Goal: Transaction & Acquisition: Purchase product/service

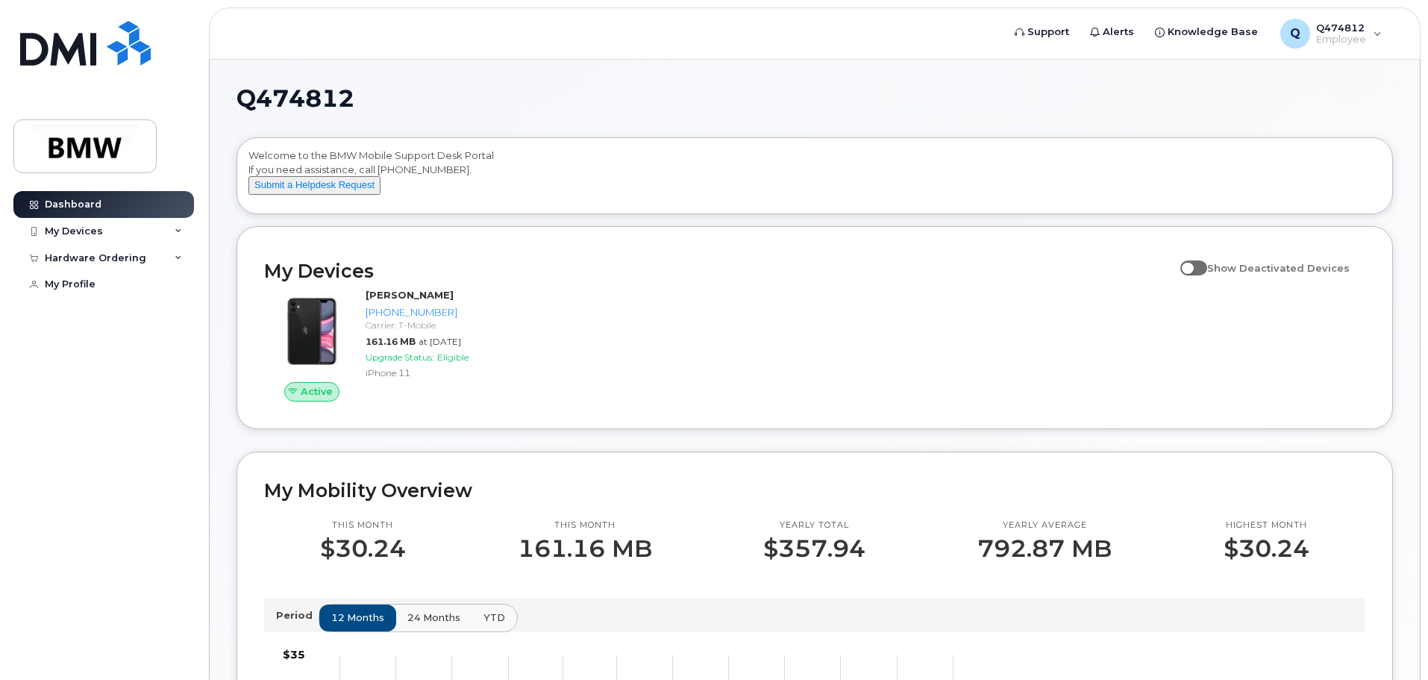
scroll to position [373, 0]
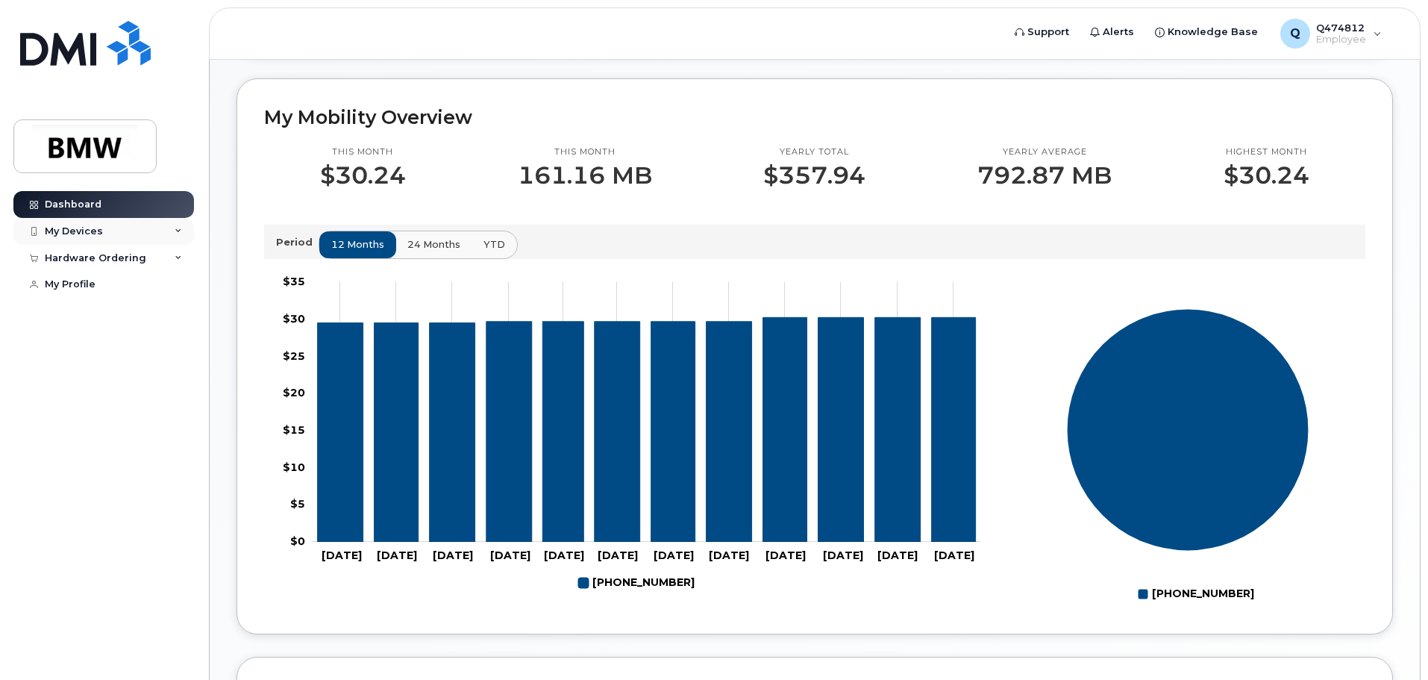
click at [88, 235] on div "My Devices" at bounding box center [74, 231] width 58 height 12
click at [95, 345] on div "Hardware Ordering" at bounding box center [95, 339] width 101 height 12
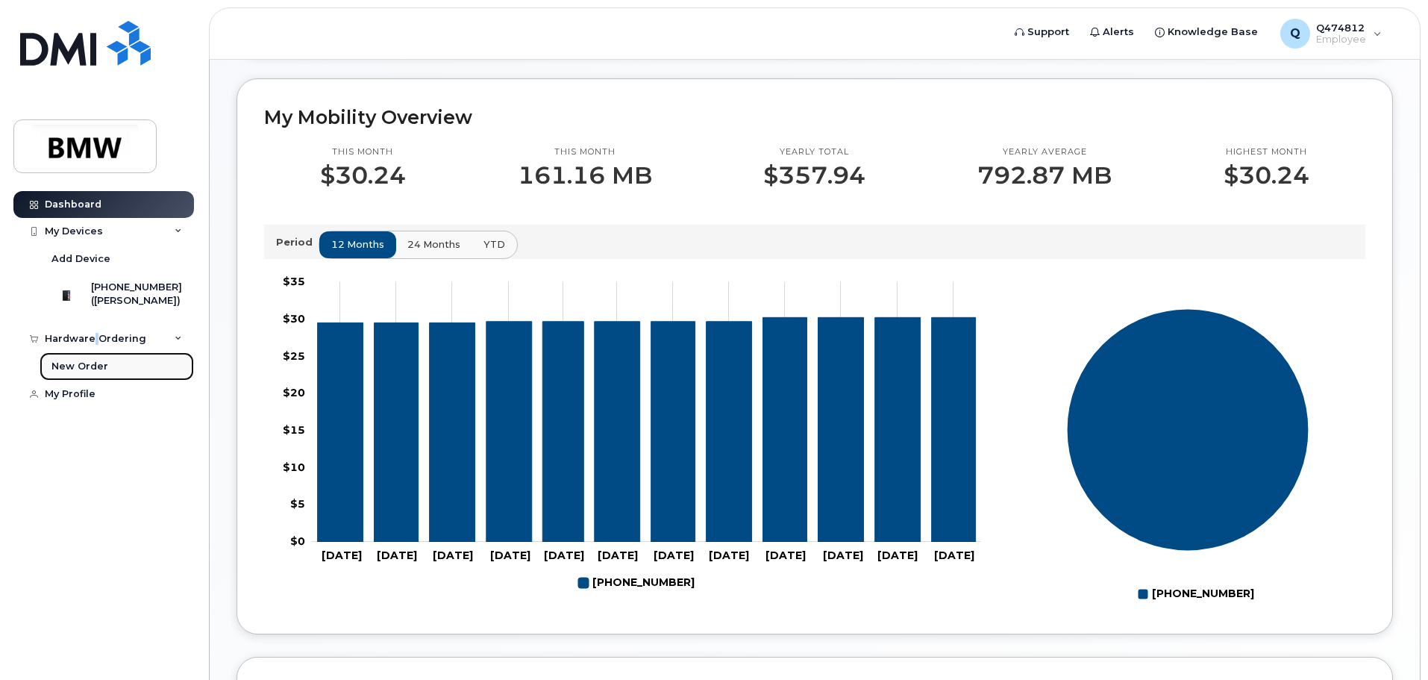
click at [92, 373] on div "New Order" at bounding box center [79, 366] width 57 height 13
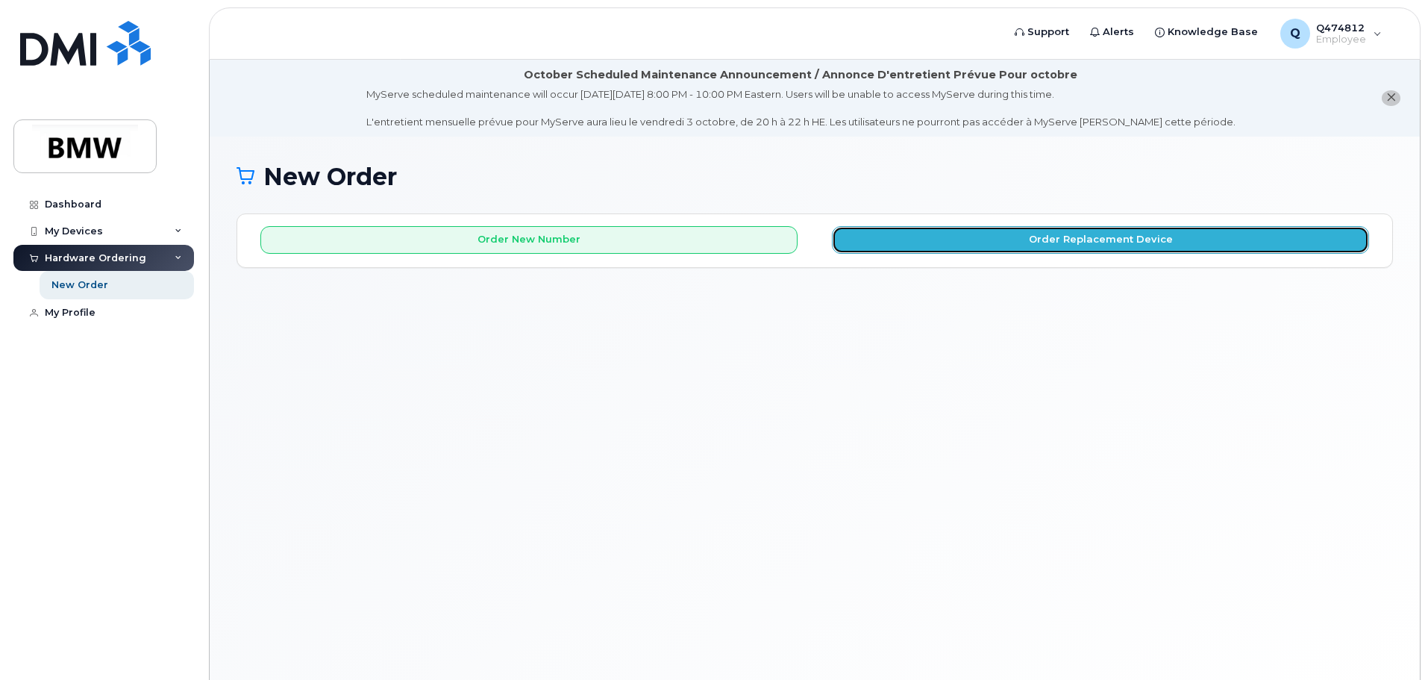
click at [1111, 241] on button "Order Replacement Device" at bounding box center [1100, 240] width 537 height 28
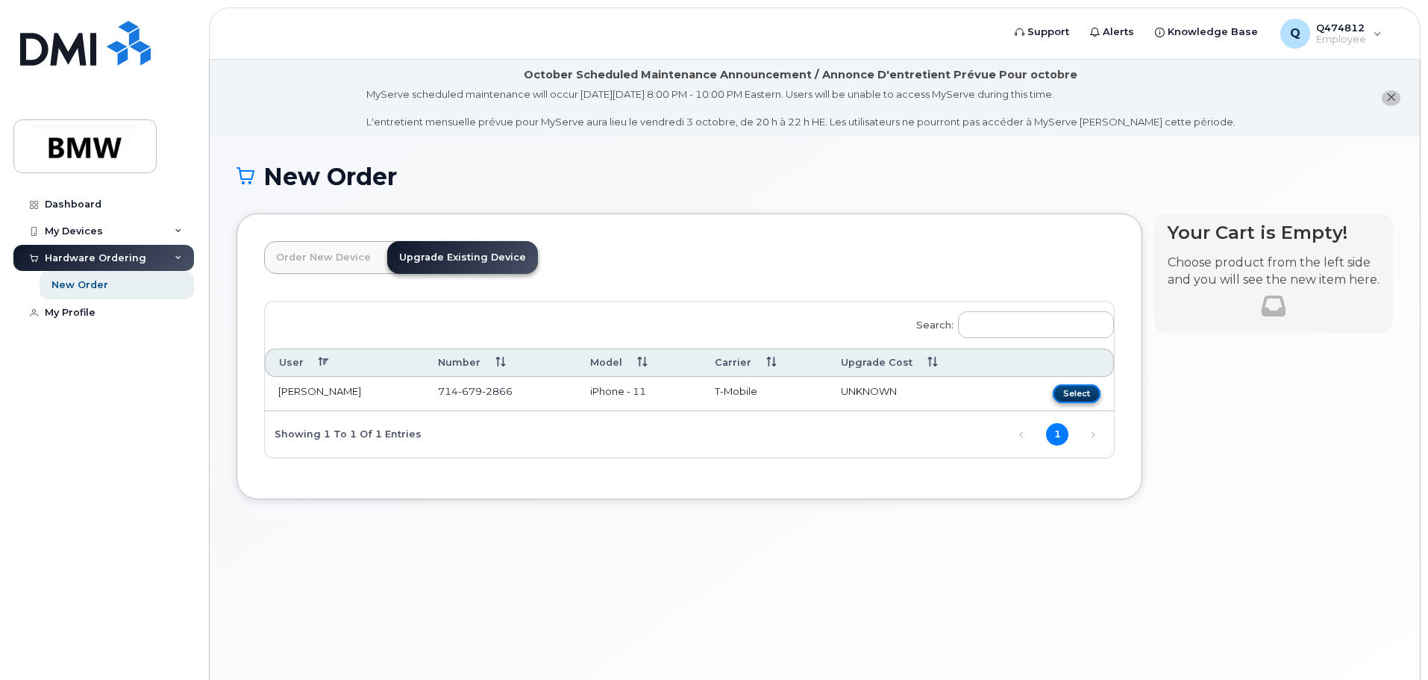
click at [1082, 389] on button "Select" at bounding box center [1076, 393] width 48 height 19
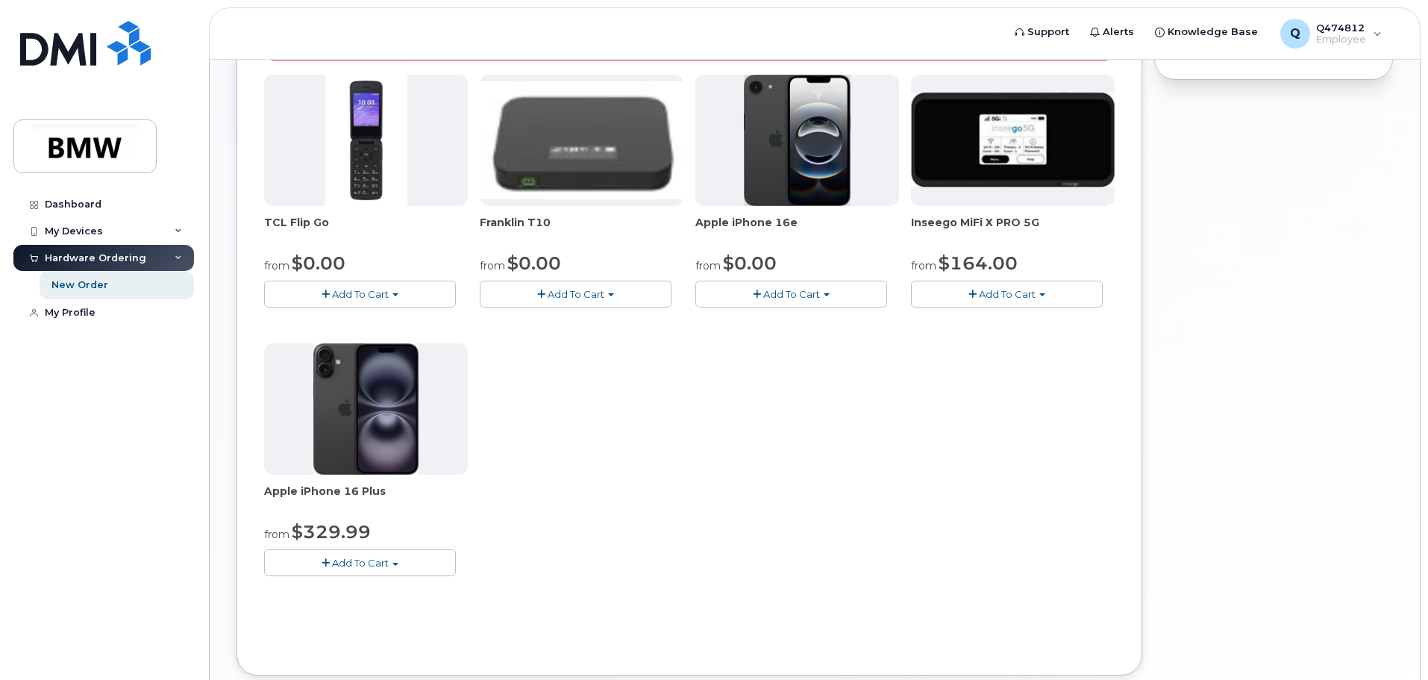
scroll to position [498, 0]
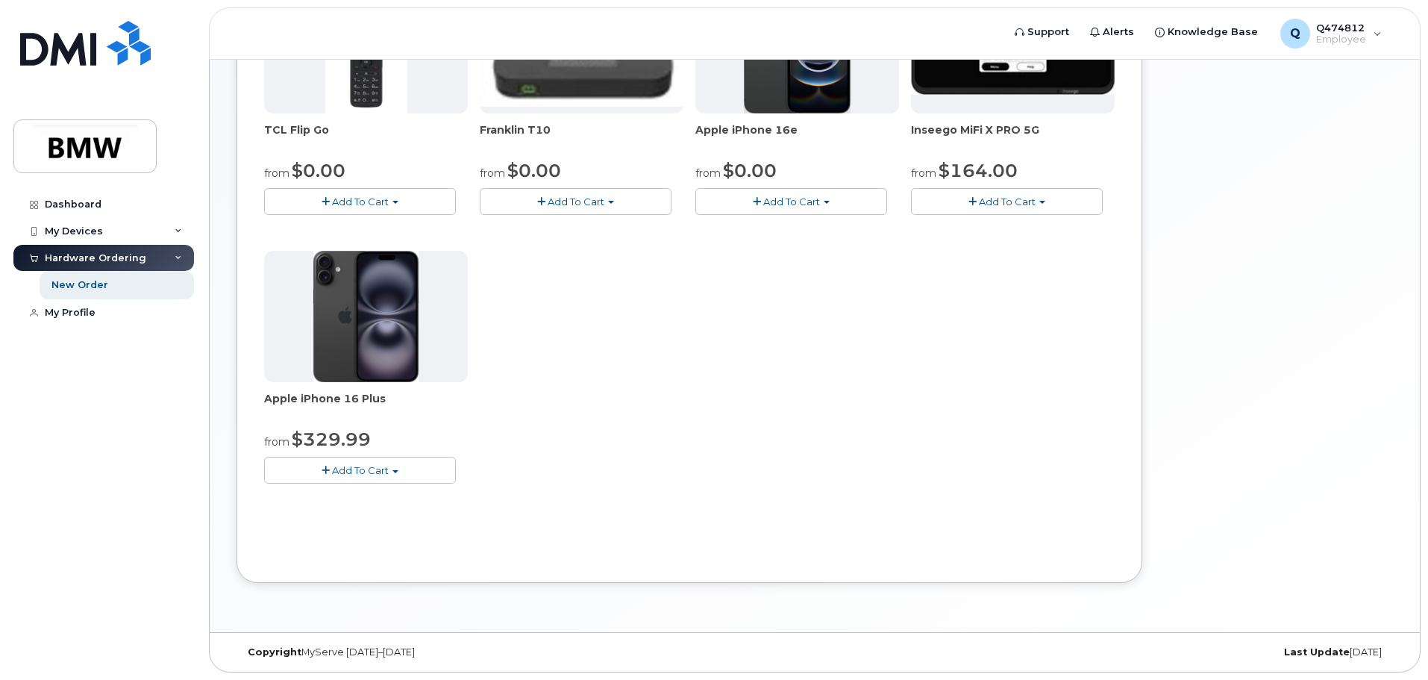
click at [370, 473] on span "Add To Cart" at bounding box center [360, 470] width 57 height 12
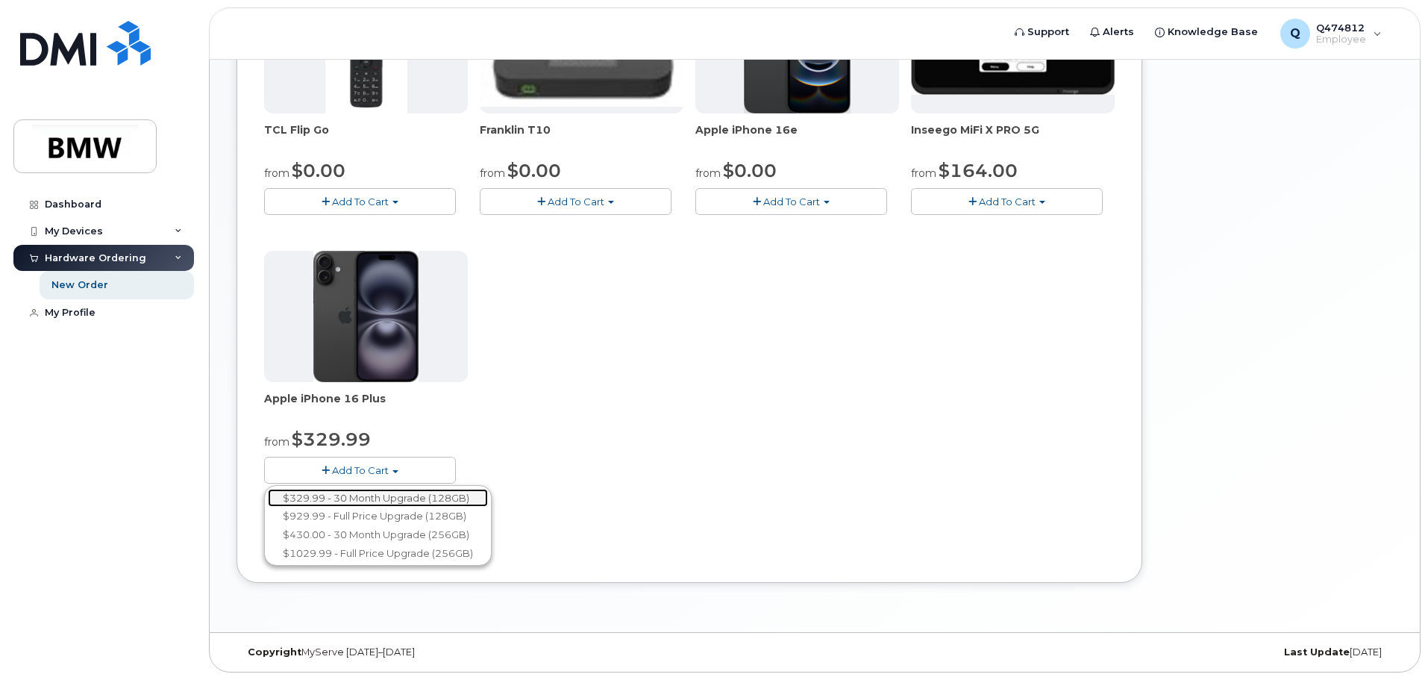
click at [421, 497] on link "$329.99 - 30 Month Upgrade (128GB)" at bounding box center [378, 498] width 220 height 19
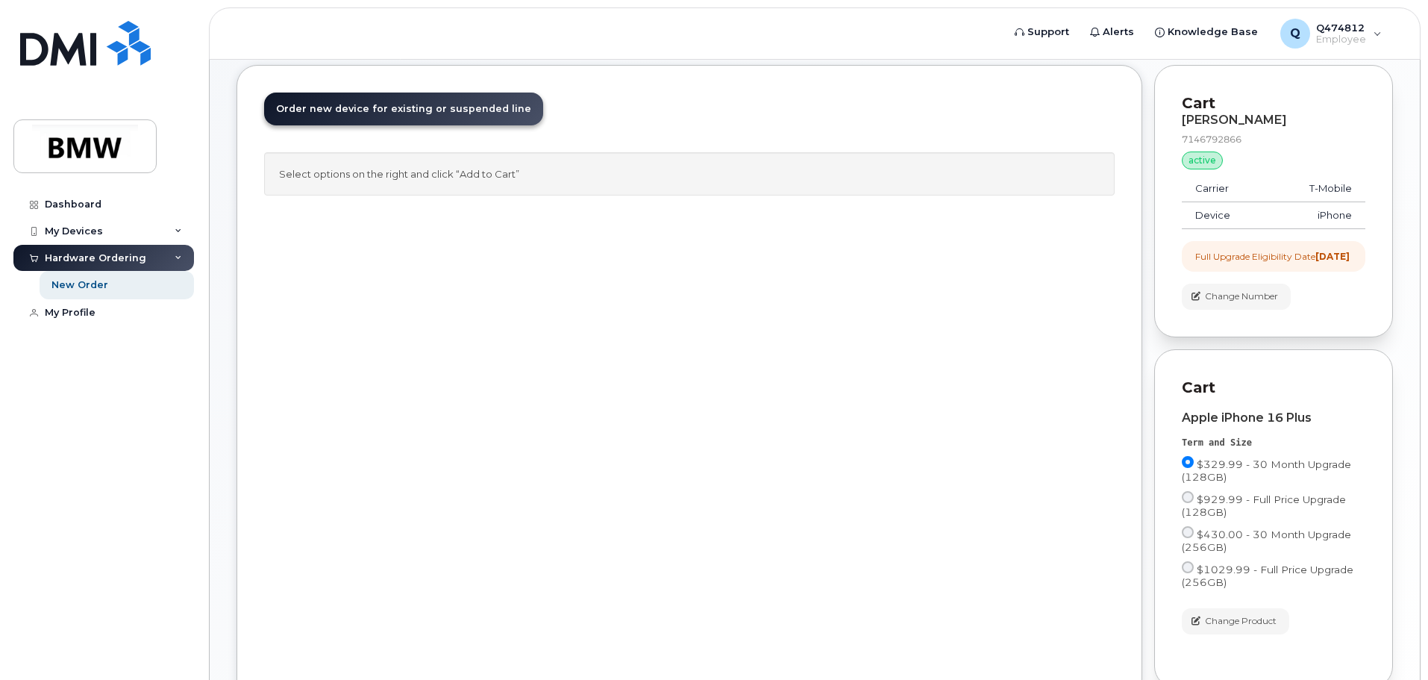
scroll to position [298, 0]
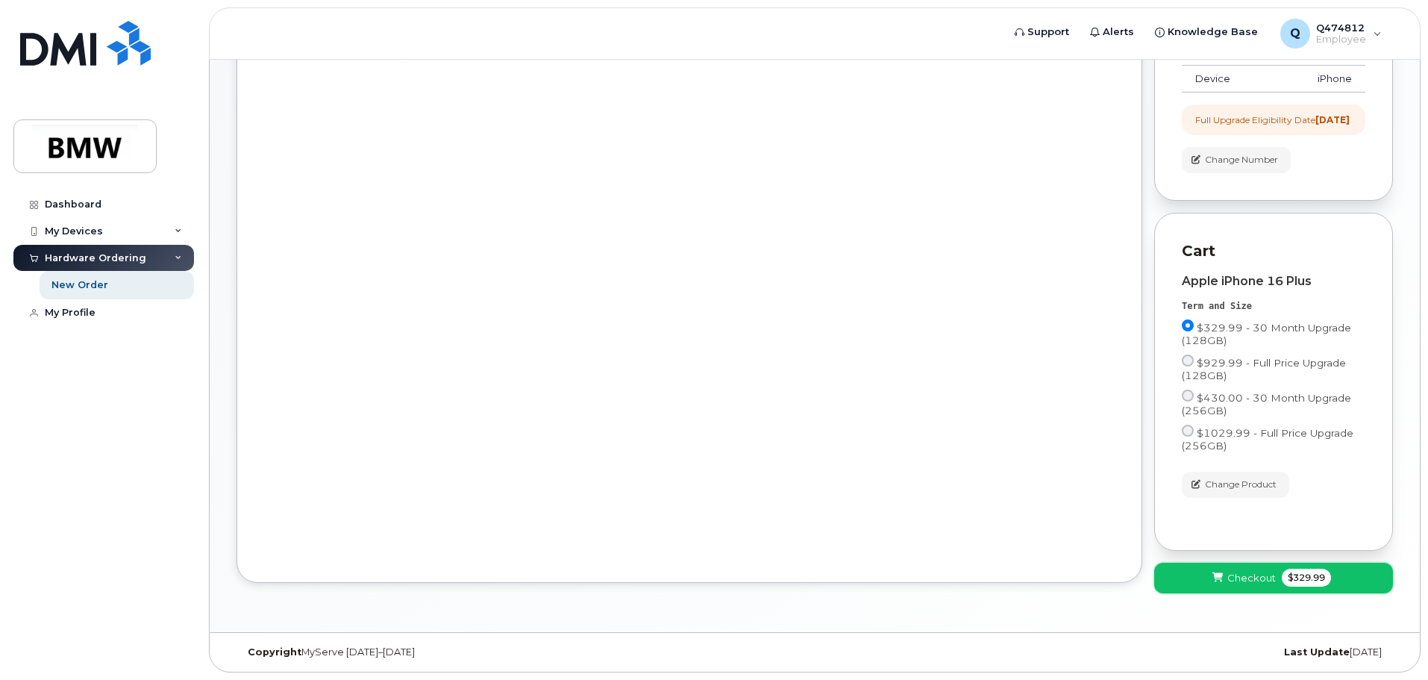
click at [1300, 581] on span "$329.99" at bounding box center [1305, 577] width 49 height 18
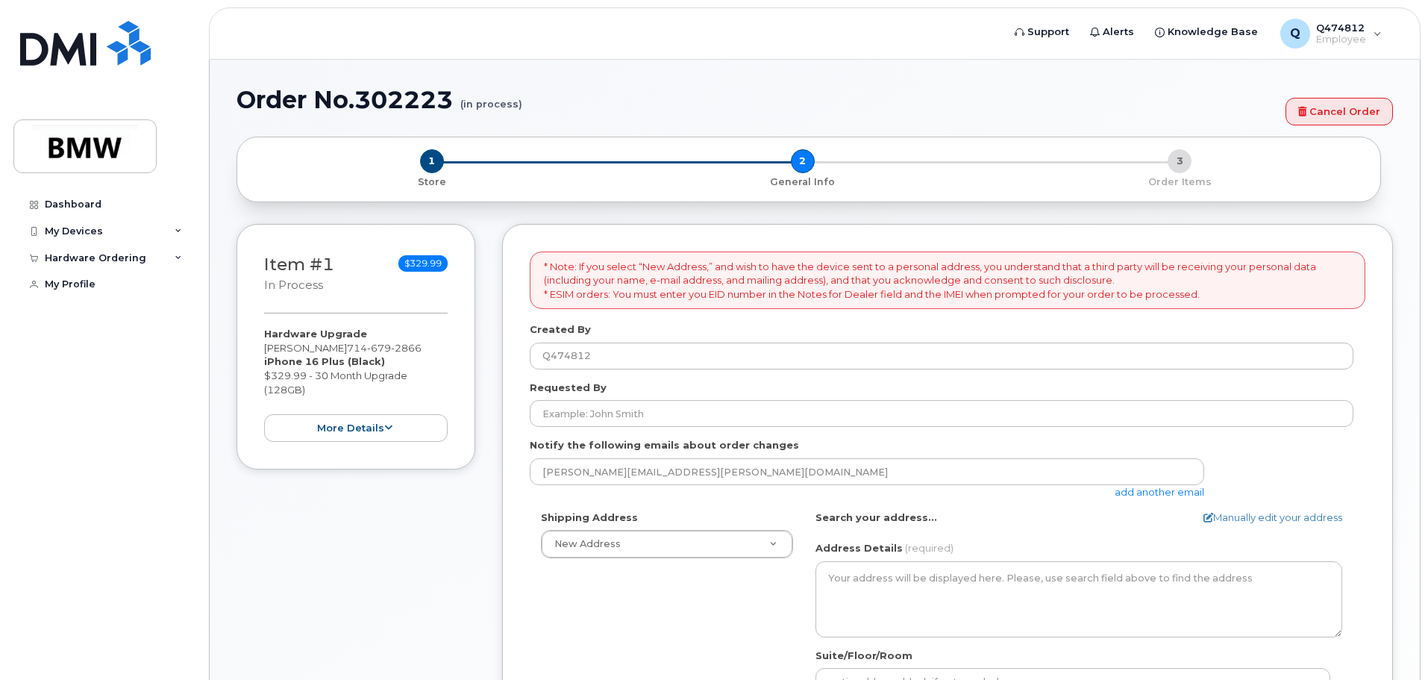
select select
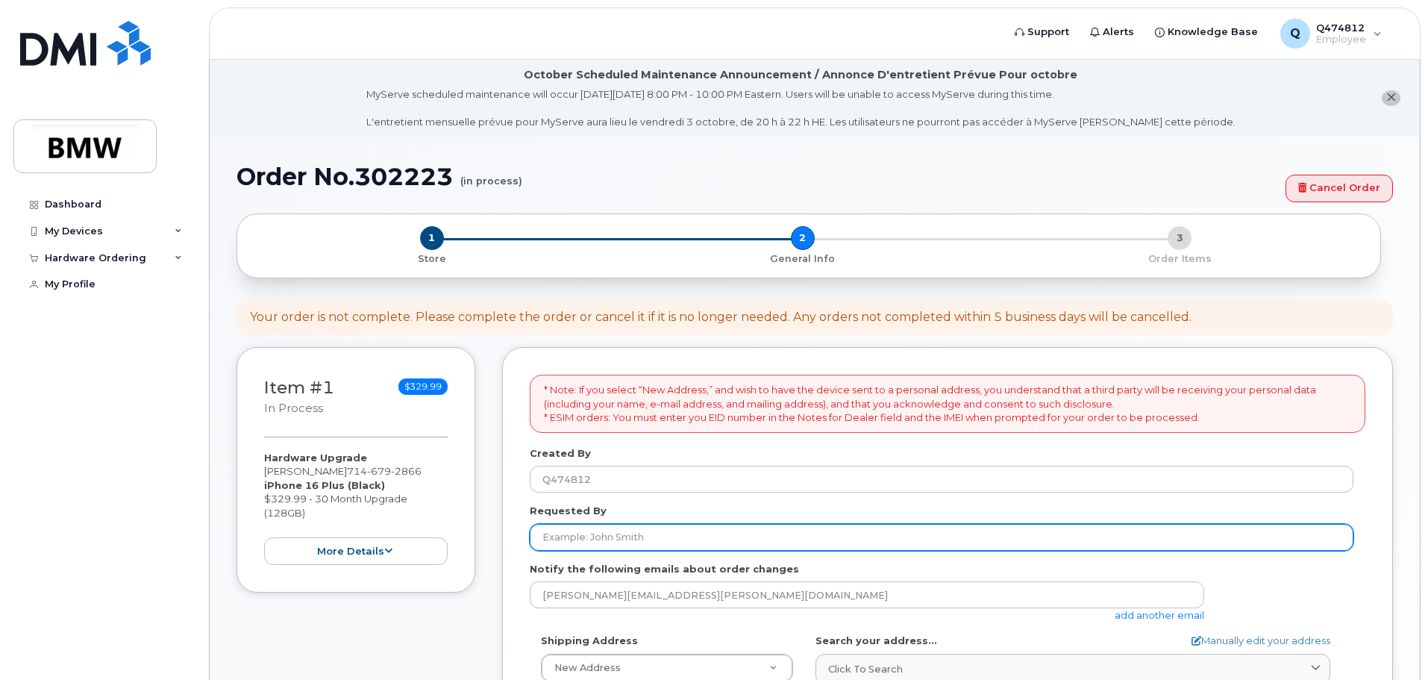
click at [733, 530] on input "Requested By" at bounding box center [941, 537] width 823 height 27
type input "[PERSON_NAME]"
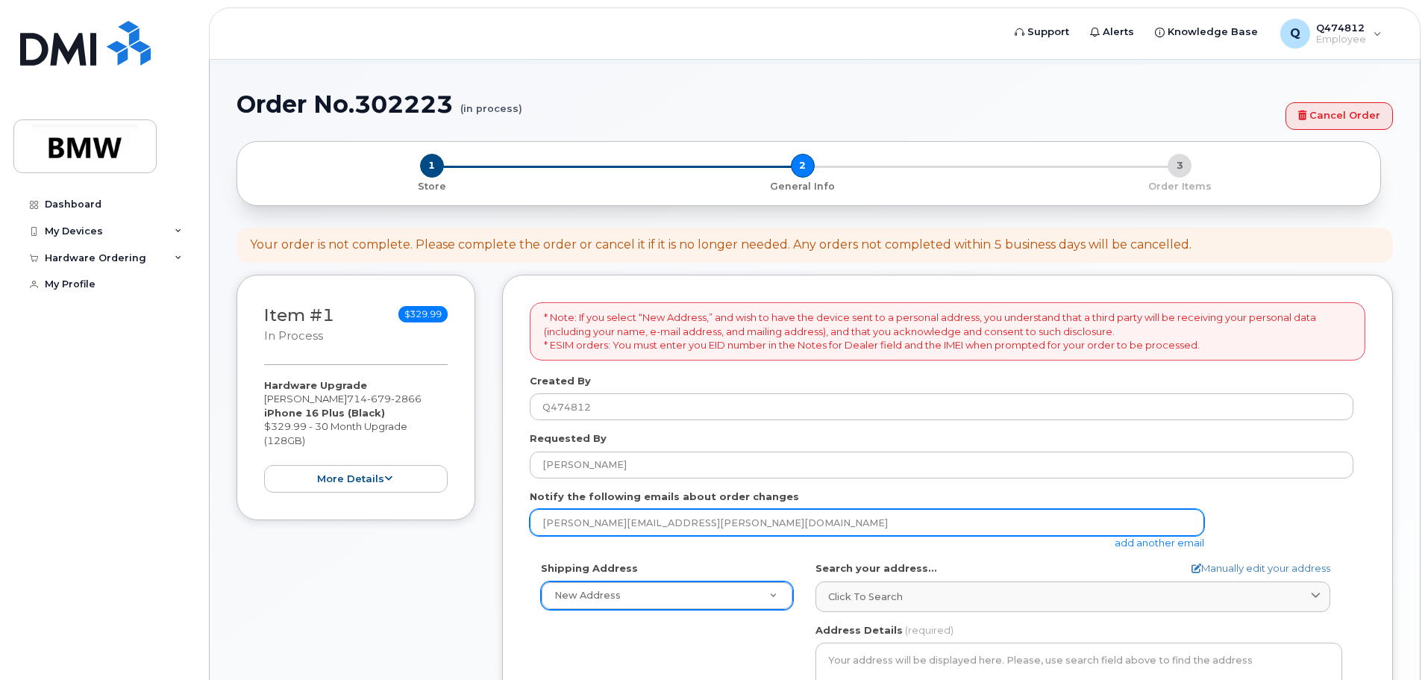
scroll to position [224, 0]
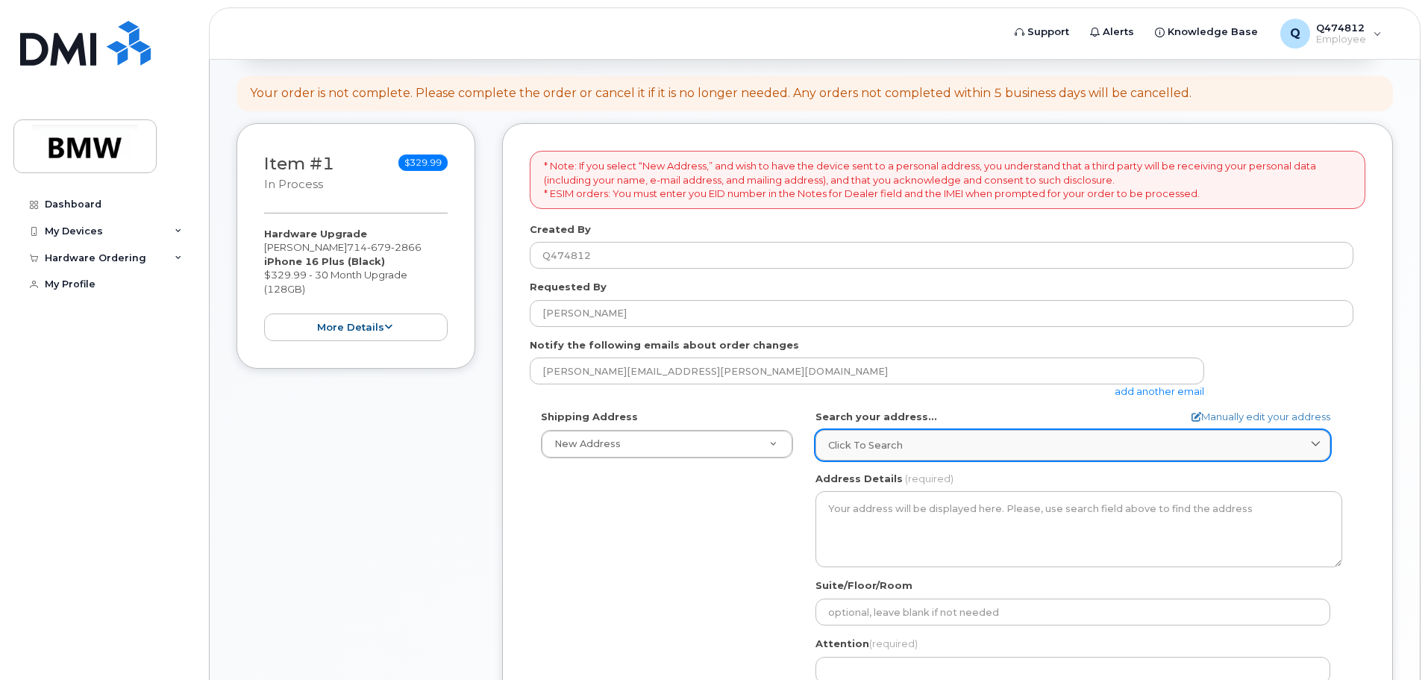
click at [885, 452] on link "Click to search" at bounding box center [1072, 445] width 515 height 31
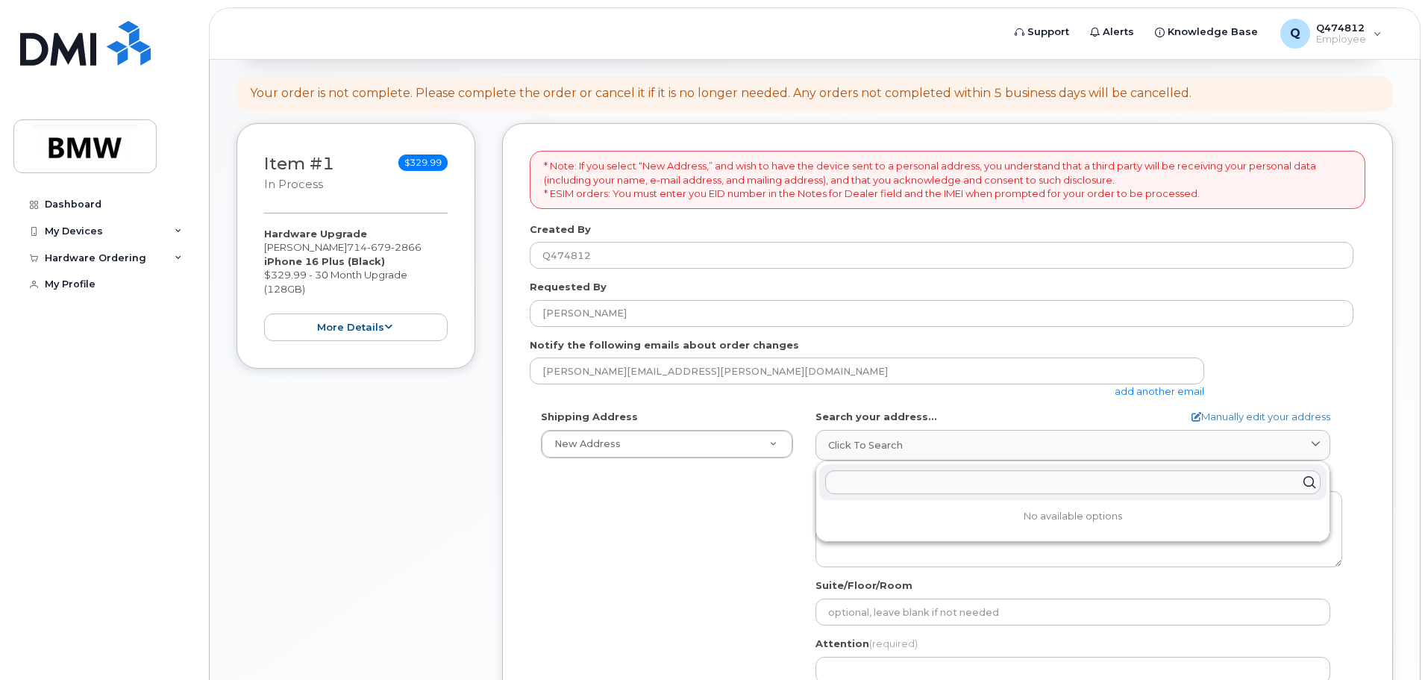
click at [749, 534] on div "Shipping Address New Address New Address BMW MC Plant BMW North America Financi…" at bounding box center [941, 581] width 823 height 342
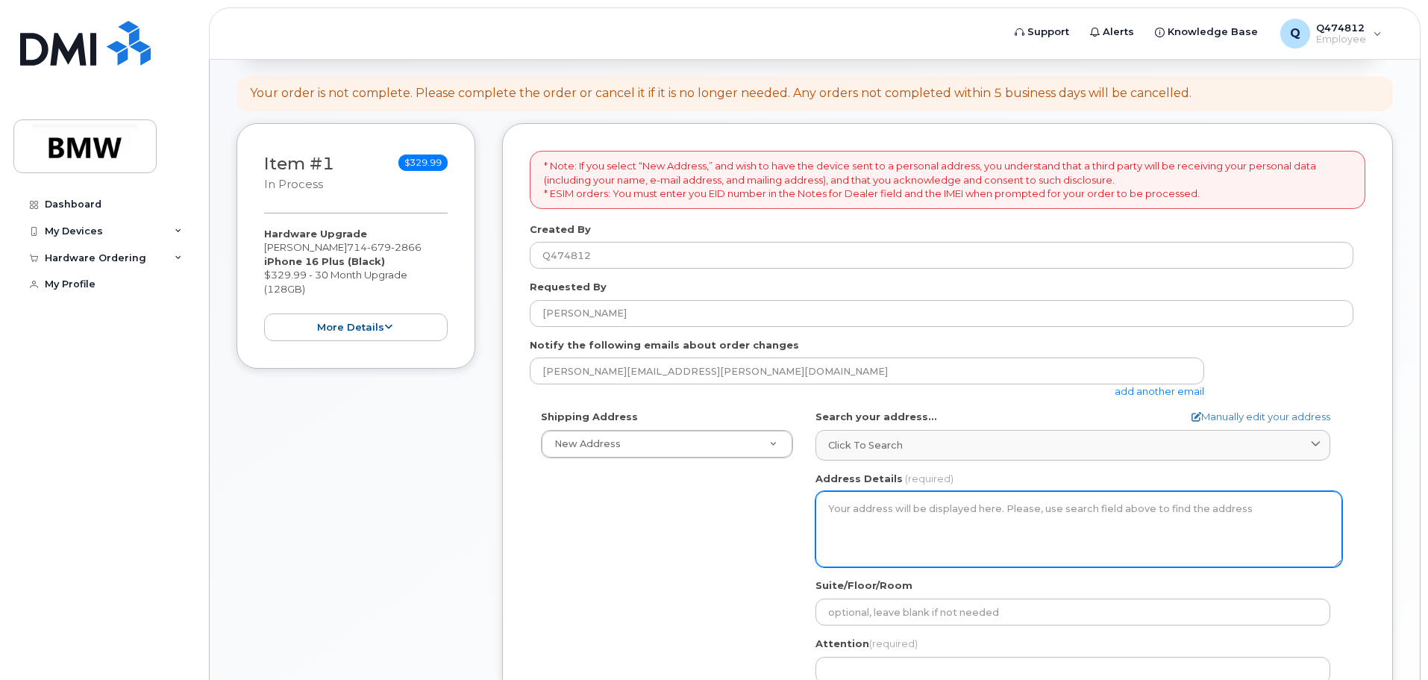
click at [985, 526] on textarea "Address Details" at bounding box center [1078, 529] width 527 height 76
click at [977, 515] on textarea "Address Details" at bounding box center [1078, 529] width 527 height 76
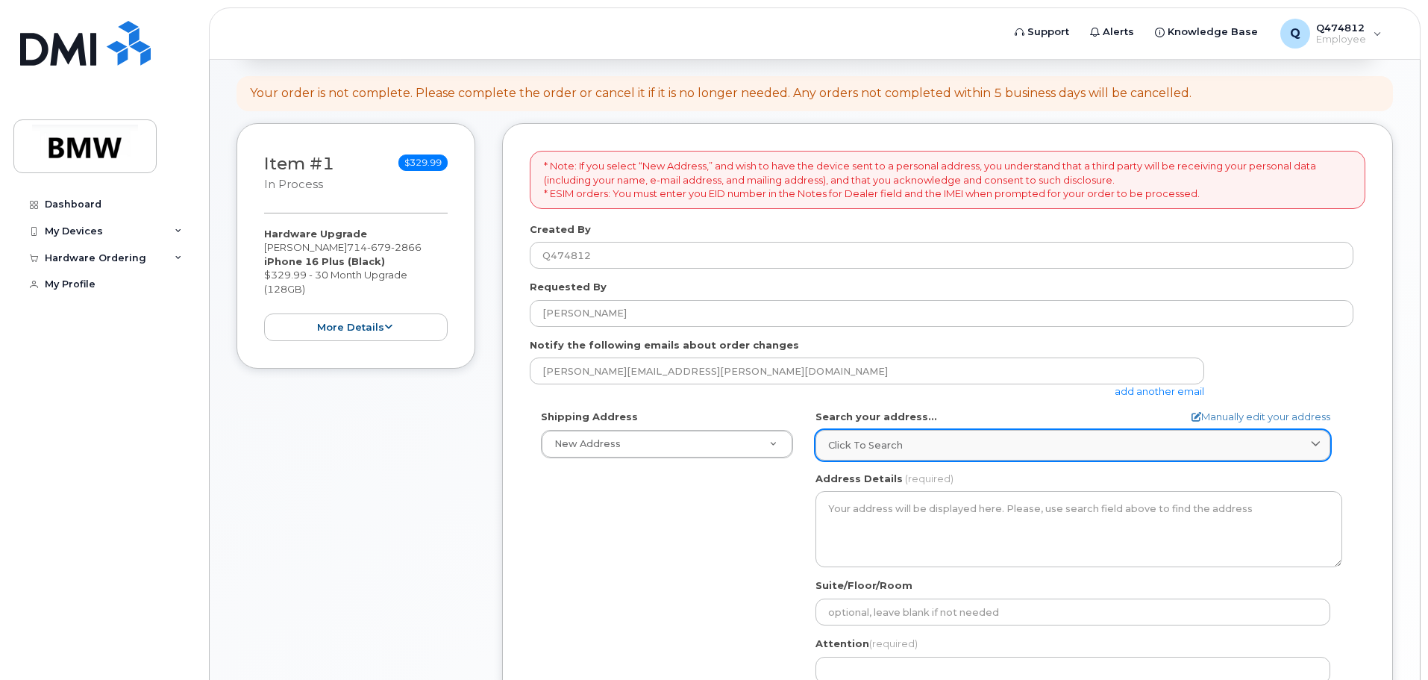
click at [981, 441] on div "Click to search" at bounding box center [1072, 445] width 489 height 14
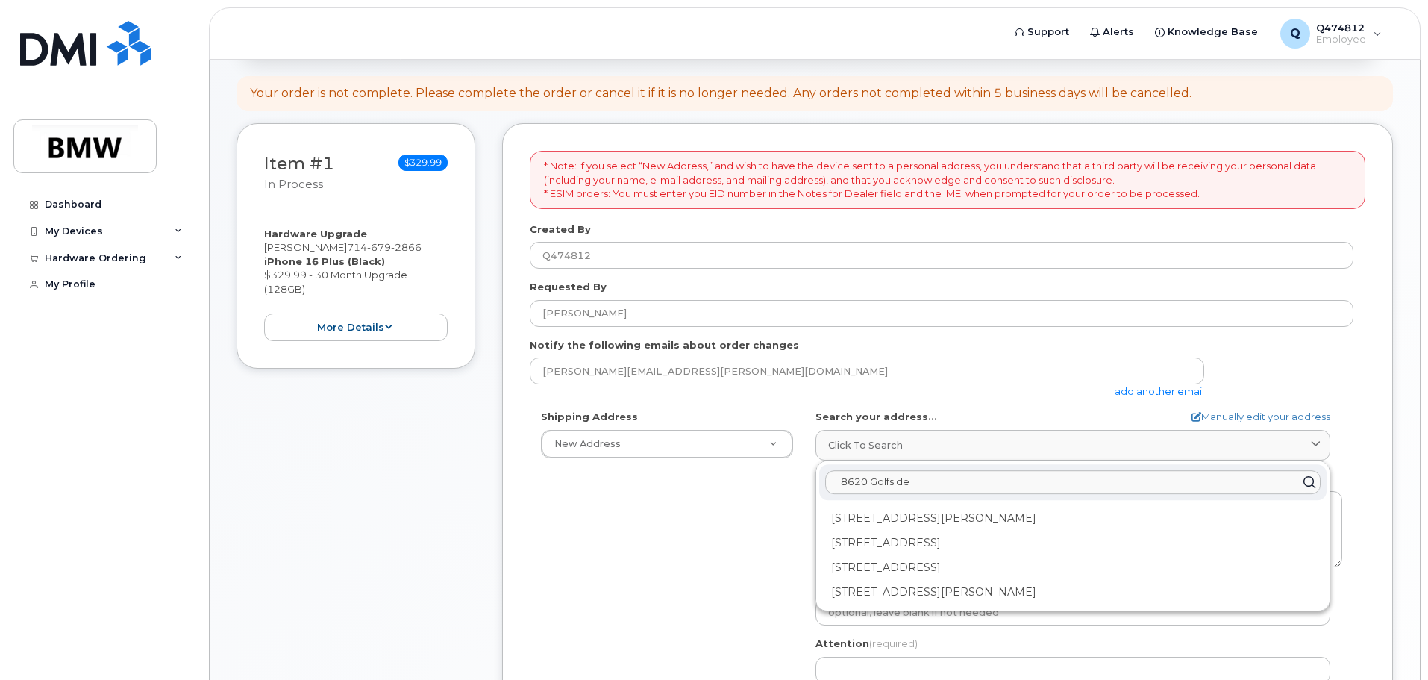
click at [1387, 499] on div "* Note: If you select “New Address,” and wish to have the device sent to a pers…" at bounding box center [947, 510] width 891 height 775
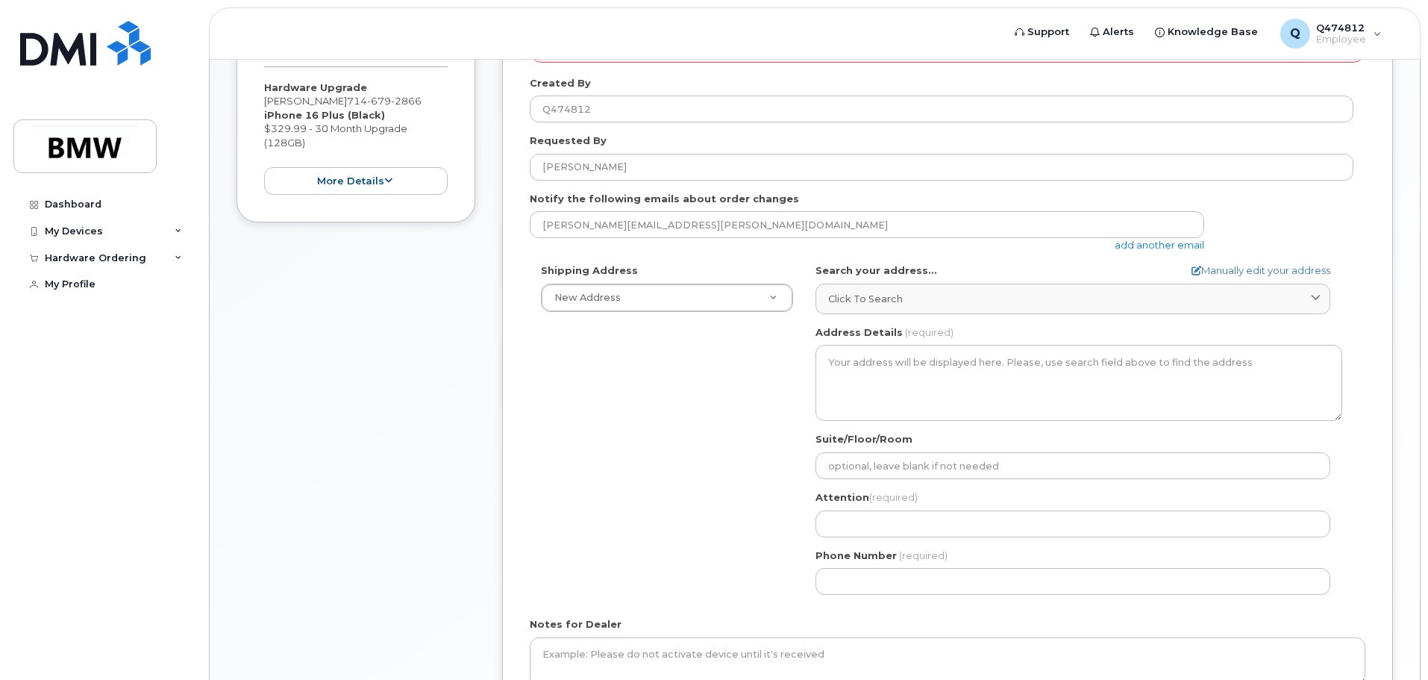
scroll to position [373, 0]
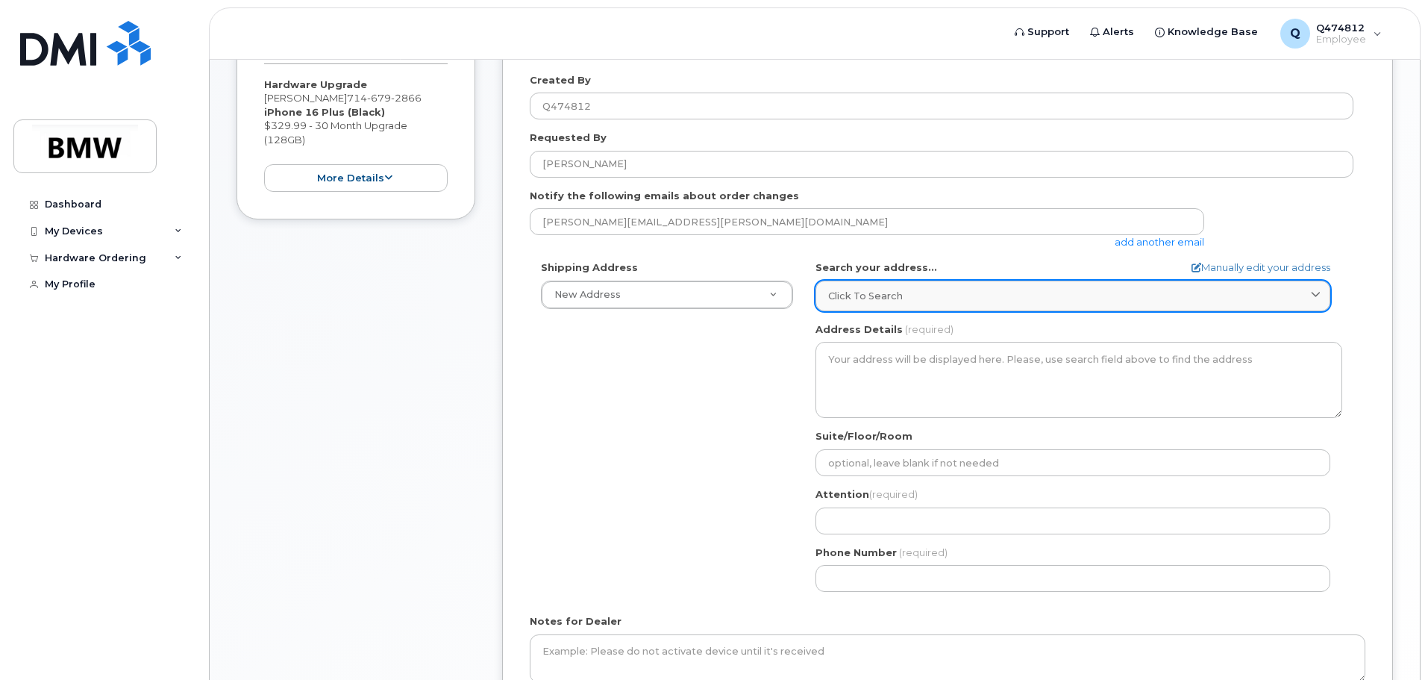
click at [1035, 285] on link "Click to search" at bounding box center [1072, 295] width 515 height 31
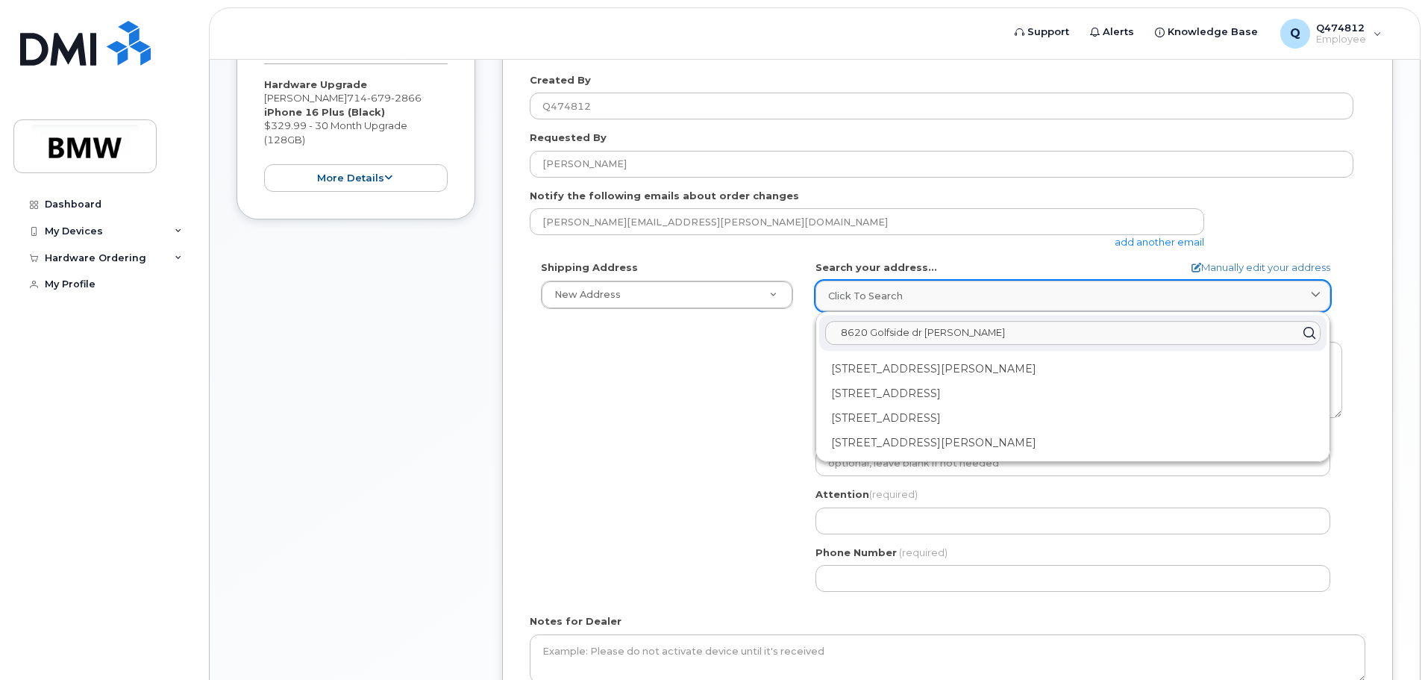
type input "8620 Golfside dr commerce"
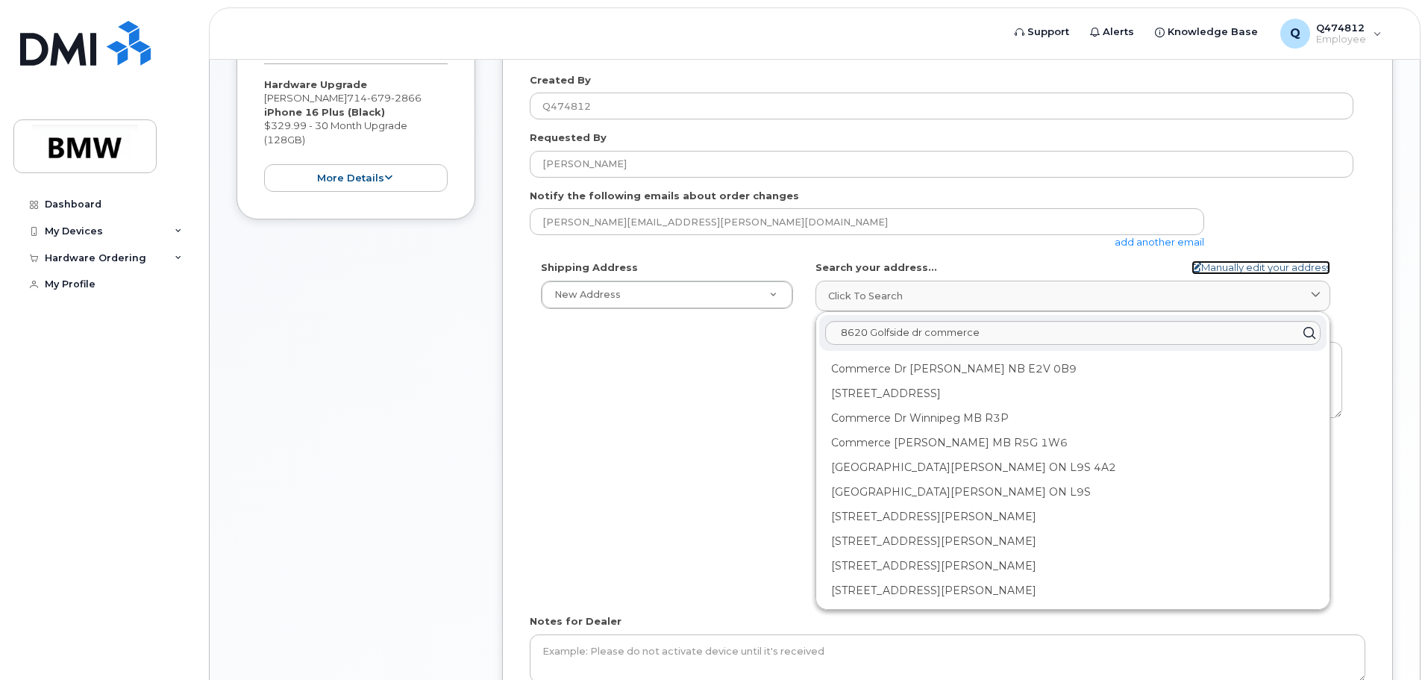
click at [1252, 263] on link "Manually edit your address" at bounding box center [1260, 267] width 139 height 14
select select
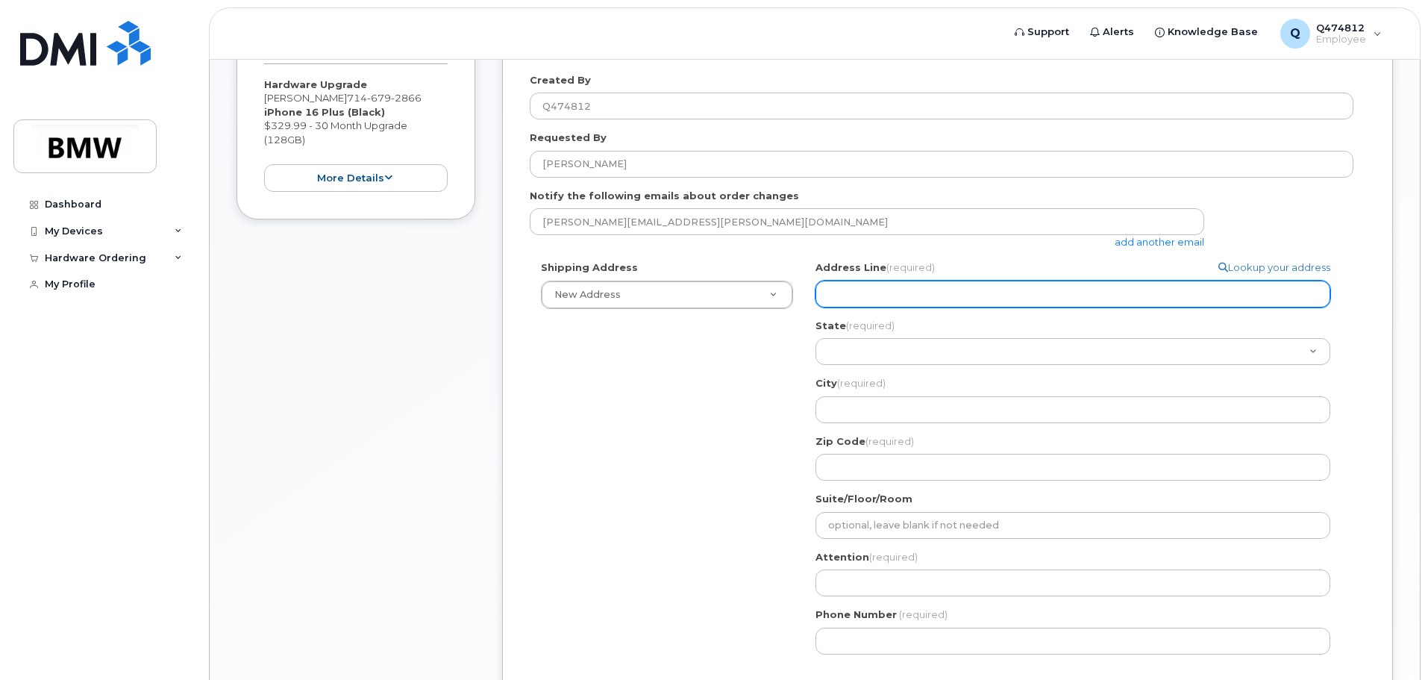
click at [967, 291] on input "Address Line (required)" at bounding box center [1072, 293] width 515 height 27
type input "8620 Golfside Dr"
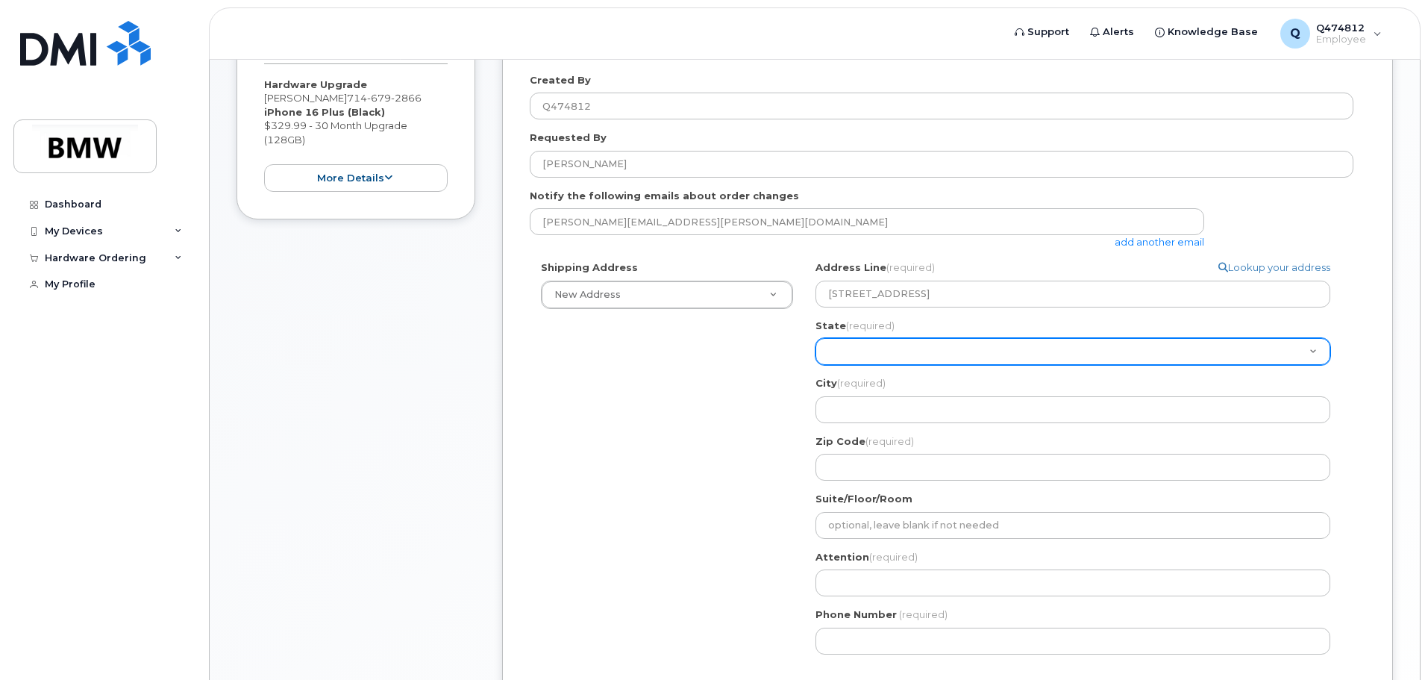
select select "MI"
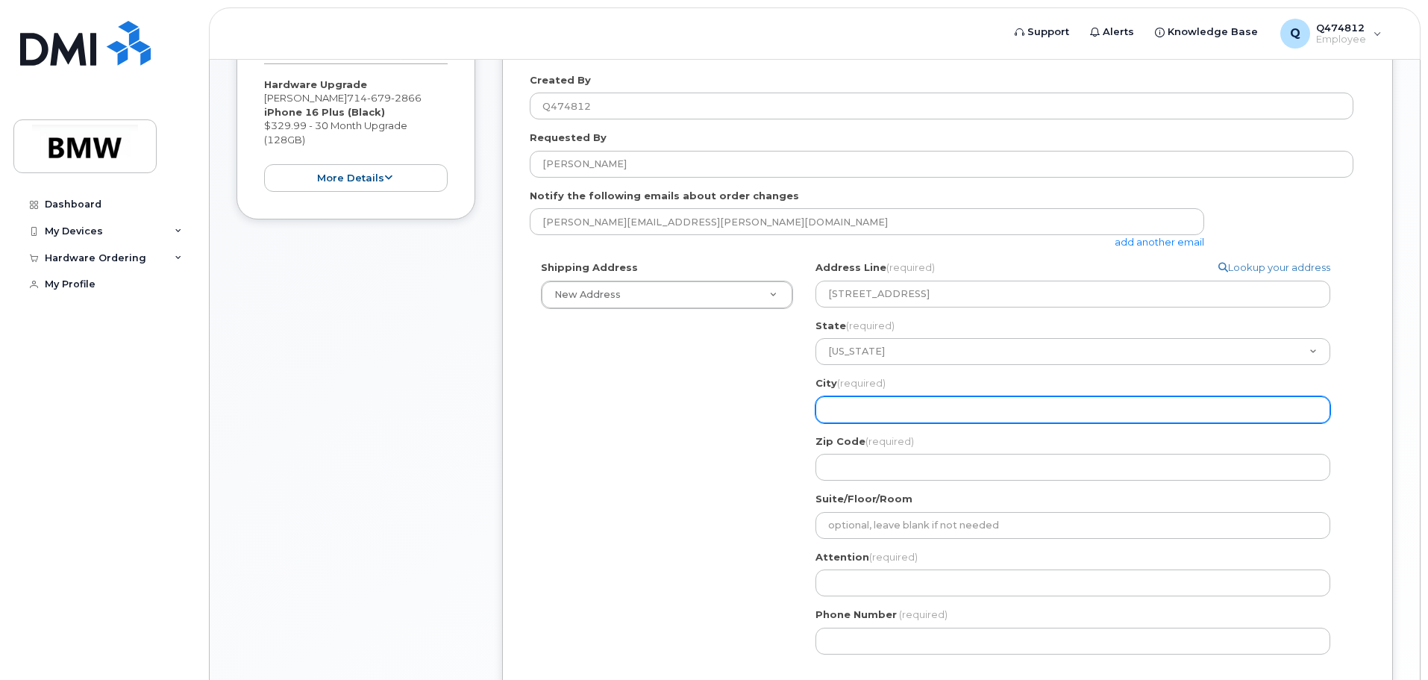
type input "Commerce Charter Township"
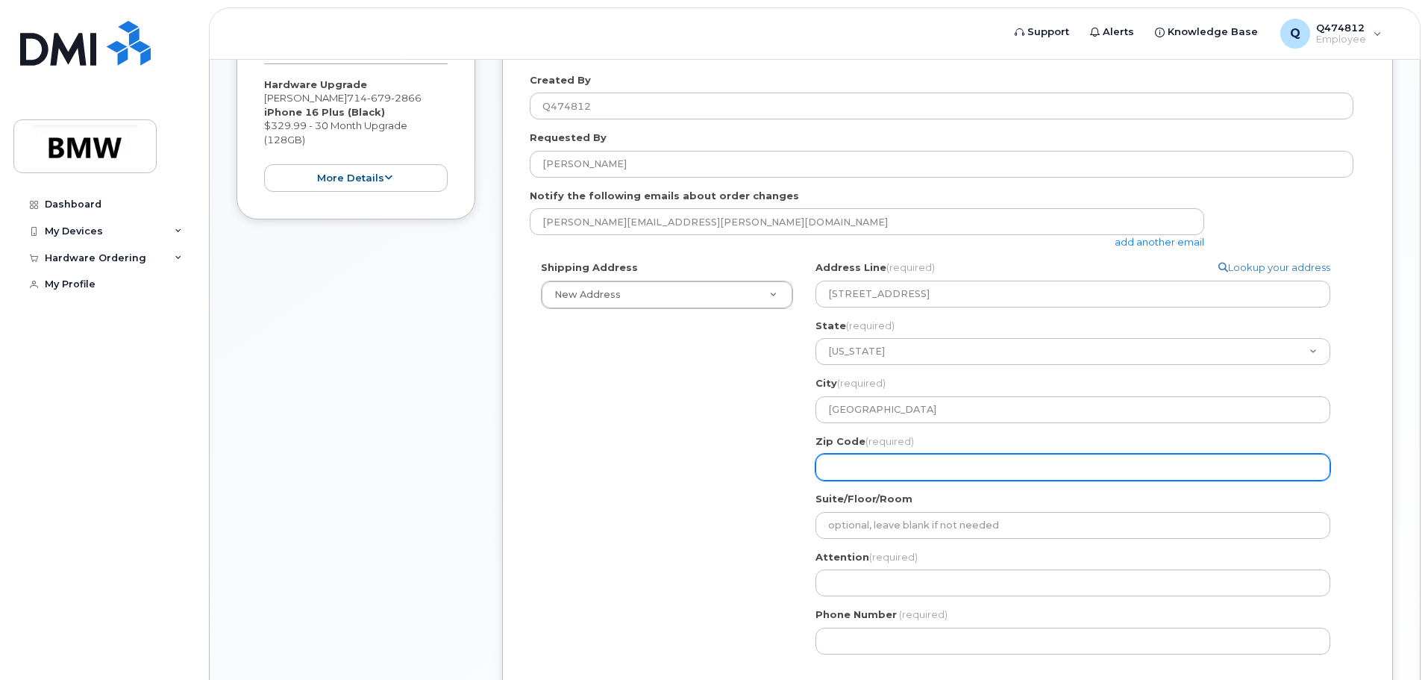
type input "48382"
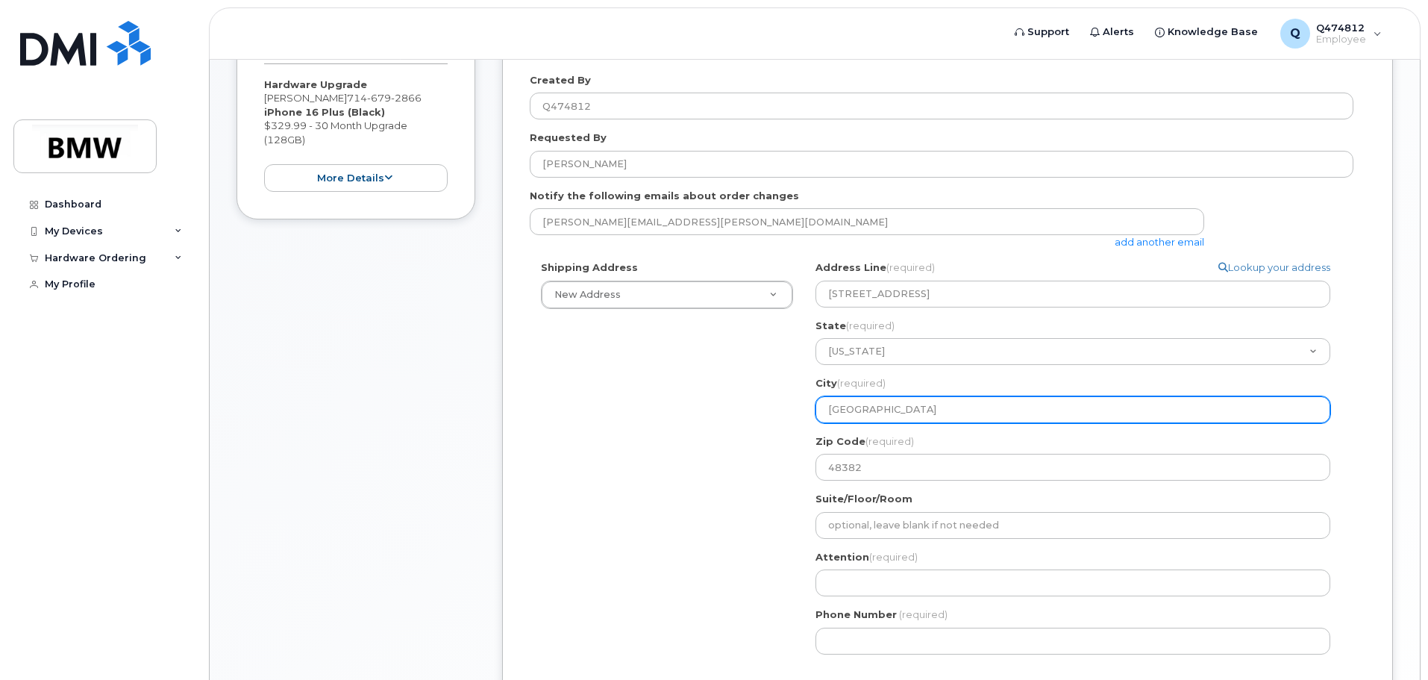
click at [977, 411] on input "Commerce Charter Township" at bounding box center [1072, 409] width 515 height 27
drag, startPoint x: 1005, startPoint y: 417, endPoint x: 882, endPoint y: 415, distance: 123.1
click at [882, 415] on input "Commerce Charter Township" at bounding box center [1072, 409] width 515 height 27
select select
type input "Commerce Charter Township"
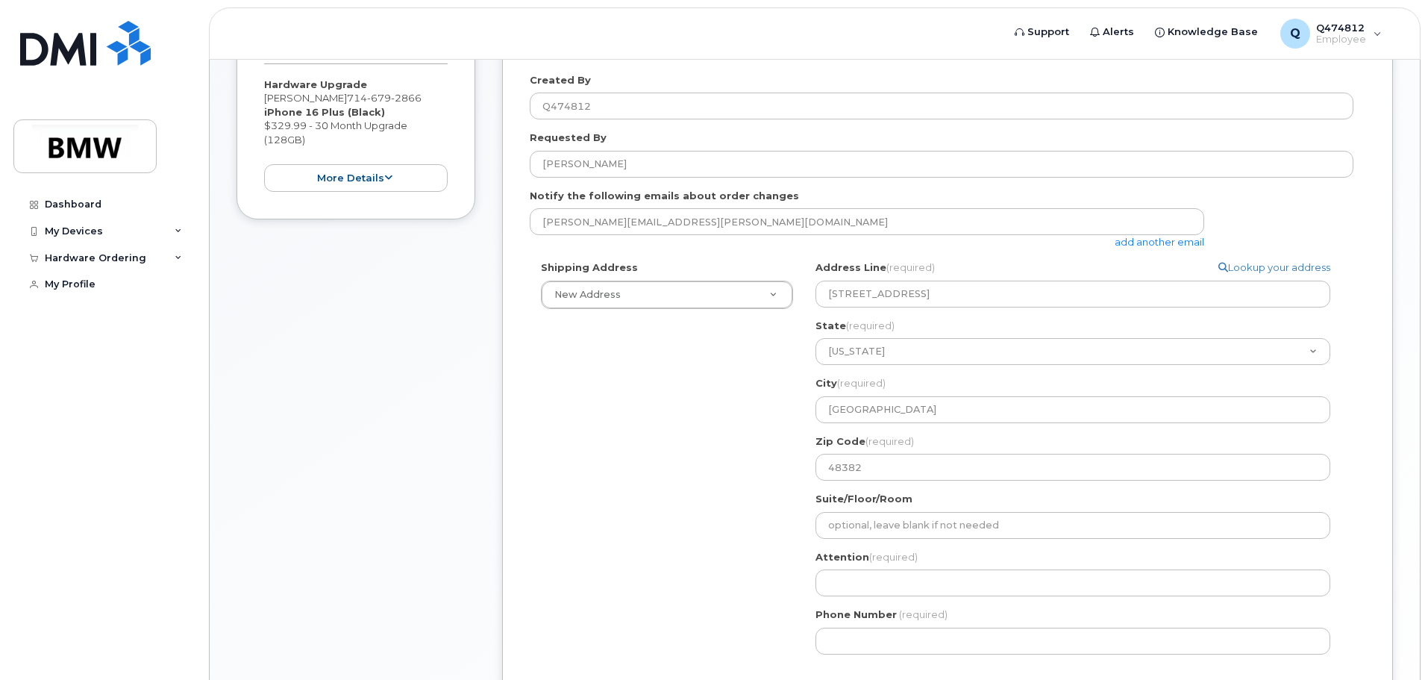
click at [703, 524] on div "Shipping Address New Address New Address BMW MC Plant BMW North America Financi…" at bounding box center [941, 462] width 823 height 405
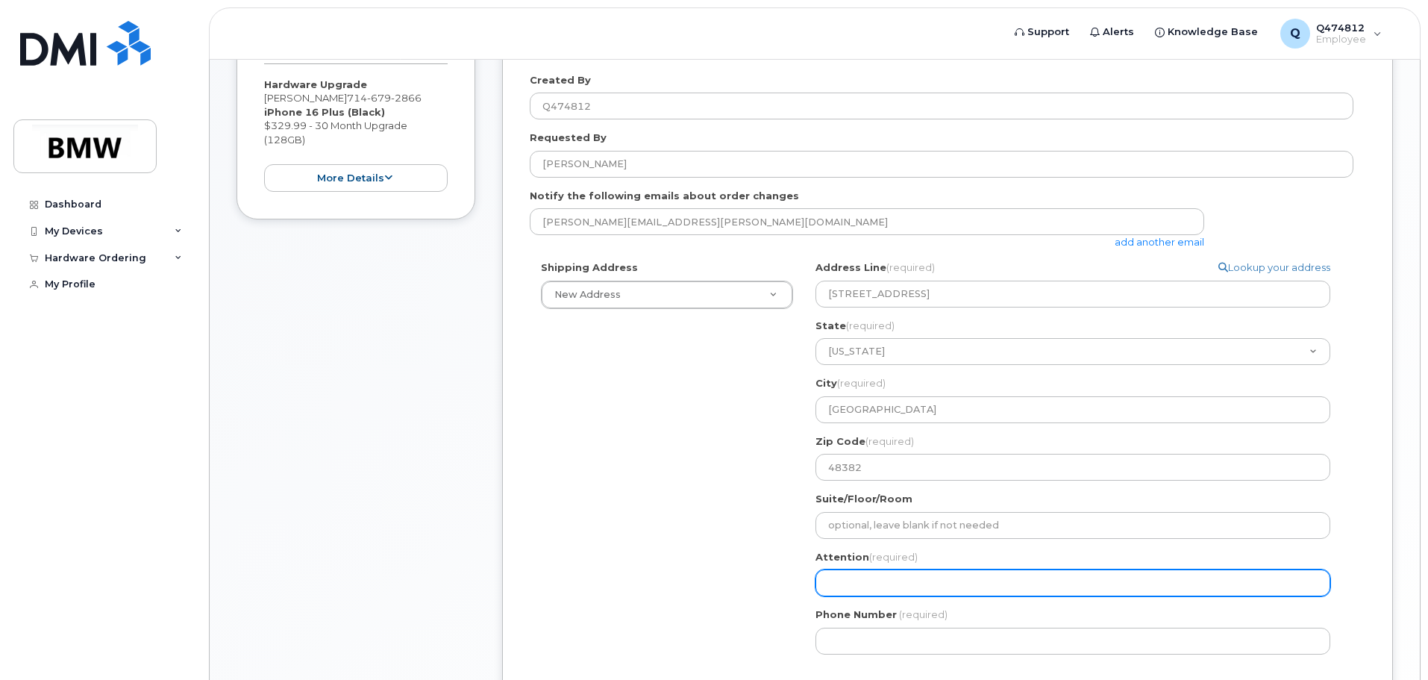
click at [852, 589] on input "Attention (required)" at bounding box center [1072, 582] width 515 height 27
select select
type input "T"
select select
type input "Ta"
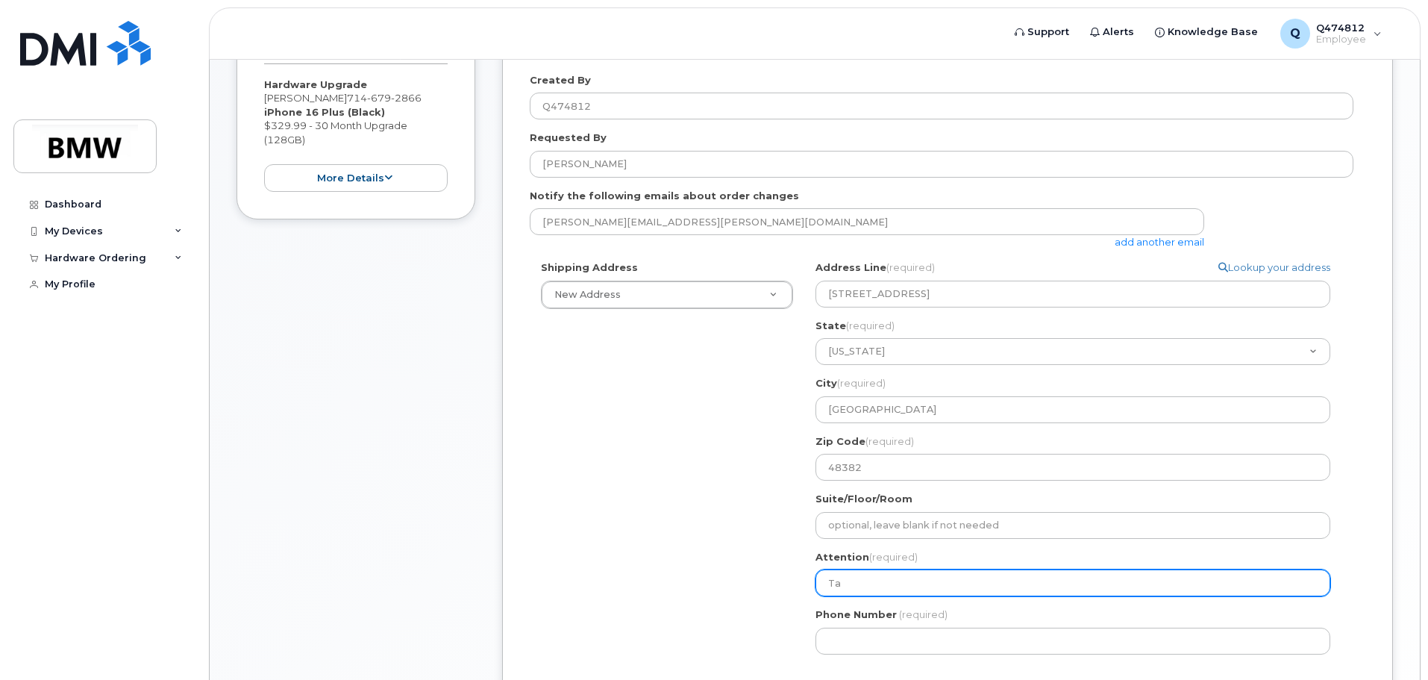
select select
type input "Tay"
select select
type input "Tayl"
select select
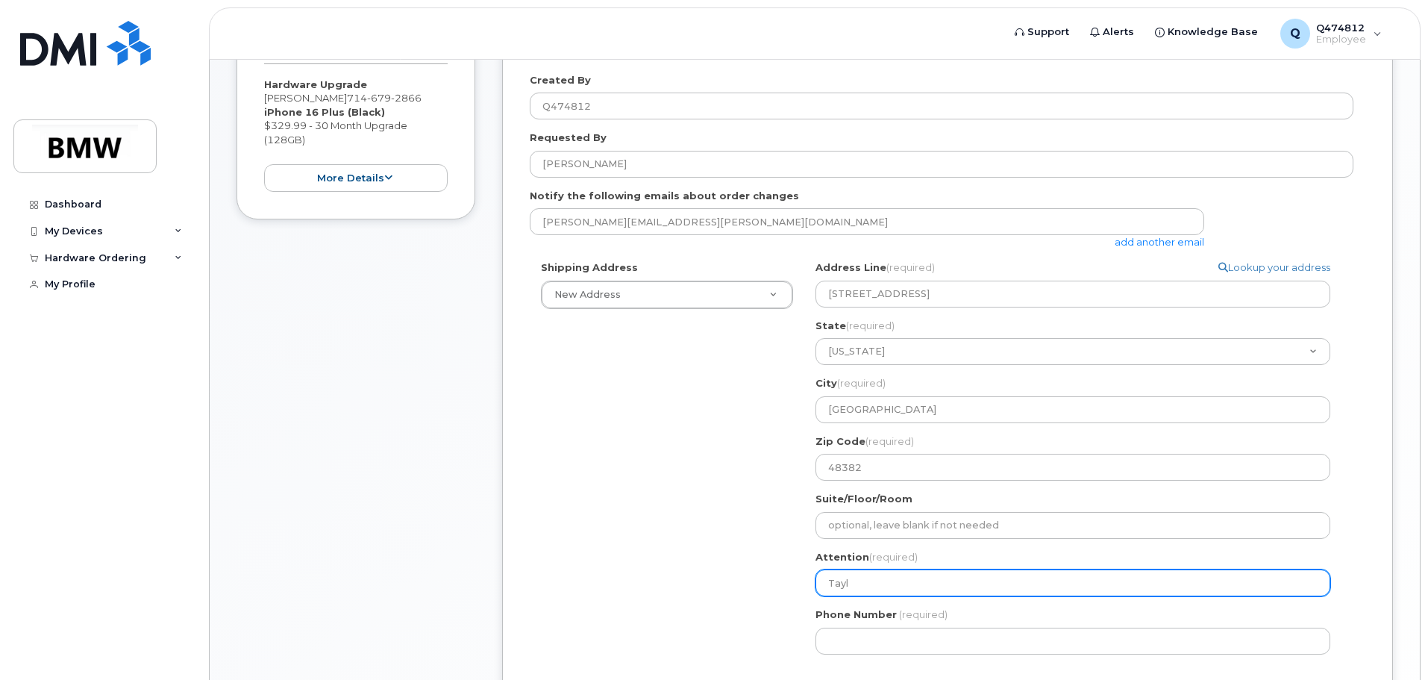
type input "Taylo"
select select
type input "Taylor"
select select
type input "Taylor l"
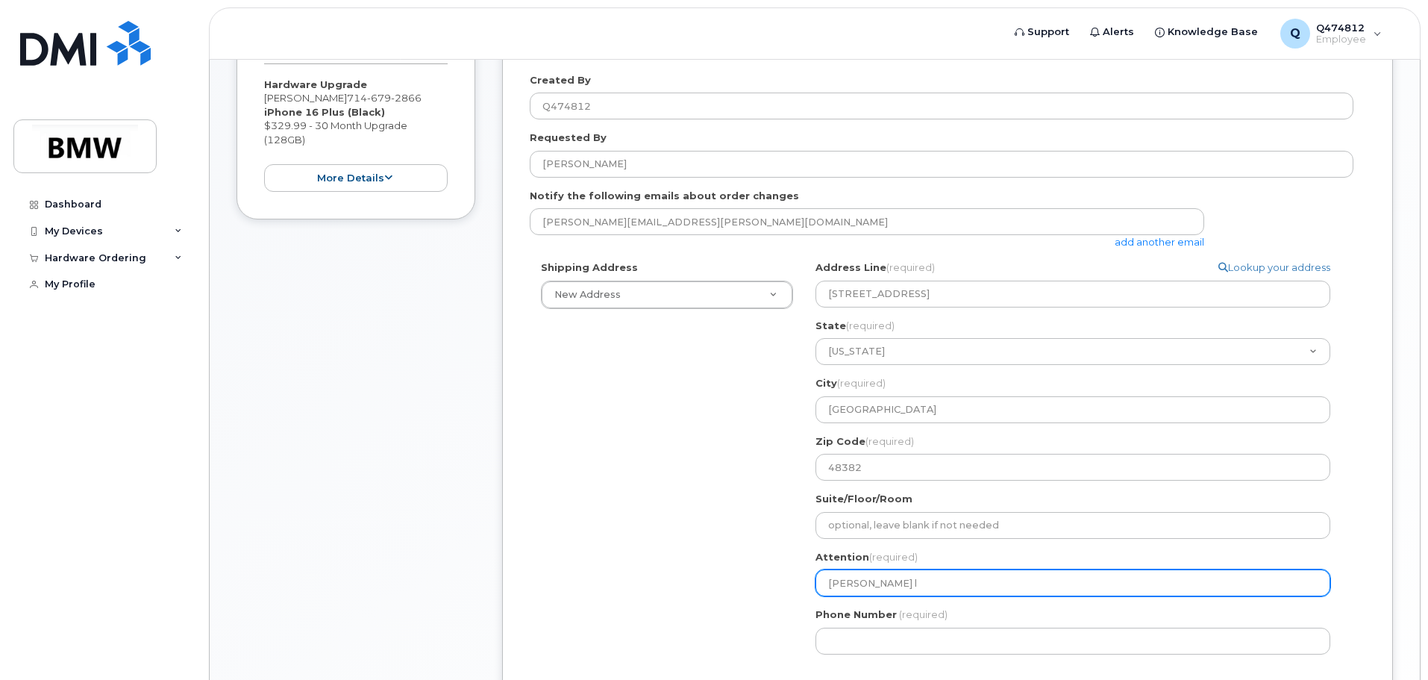
select select
type input "Taylor la"
select select
type input "Taylor lan"
select select
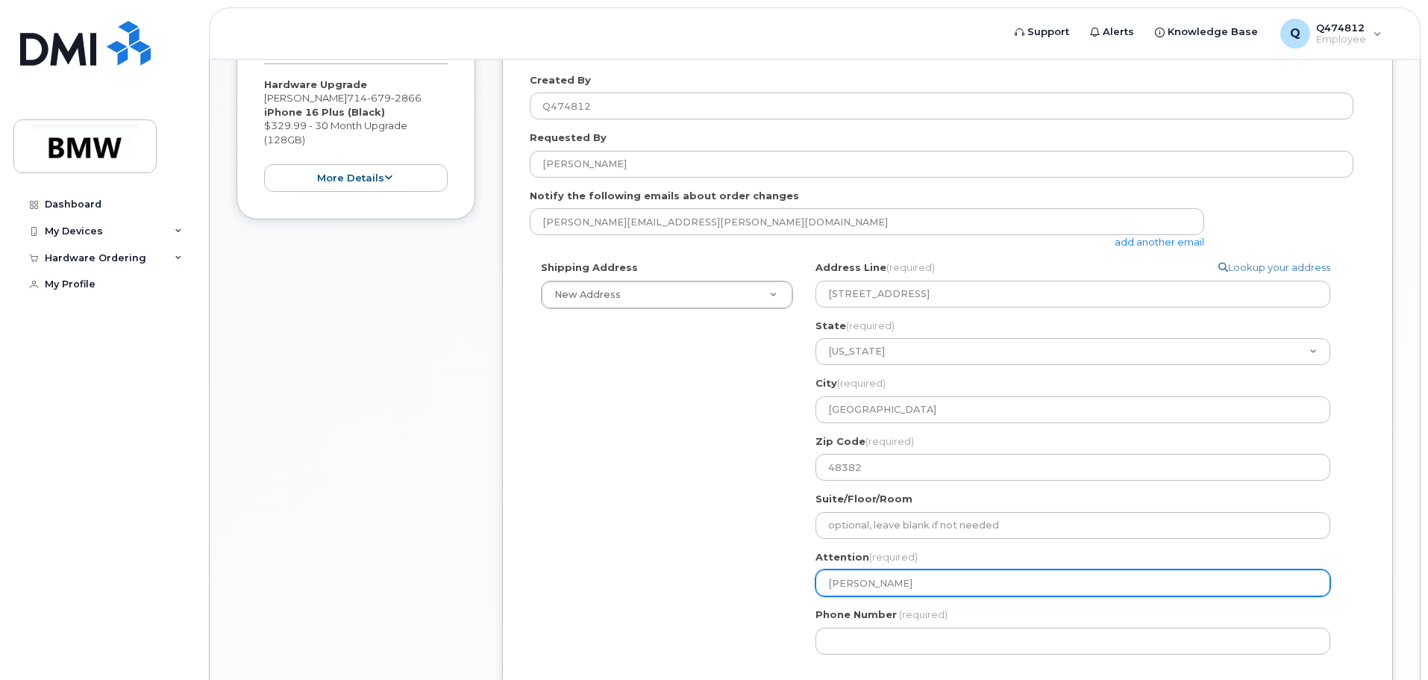
type input "Taylor land"
select select
type input "Taylor landw"
select select
type input "Taylor landwe"
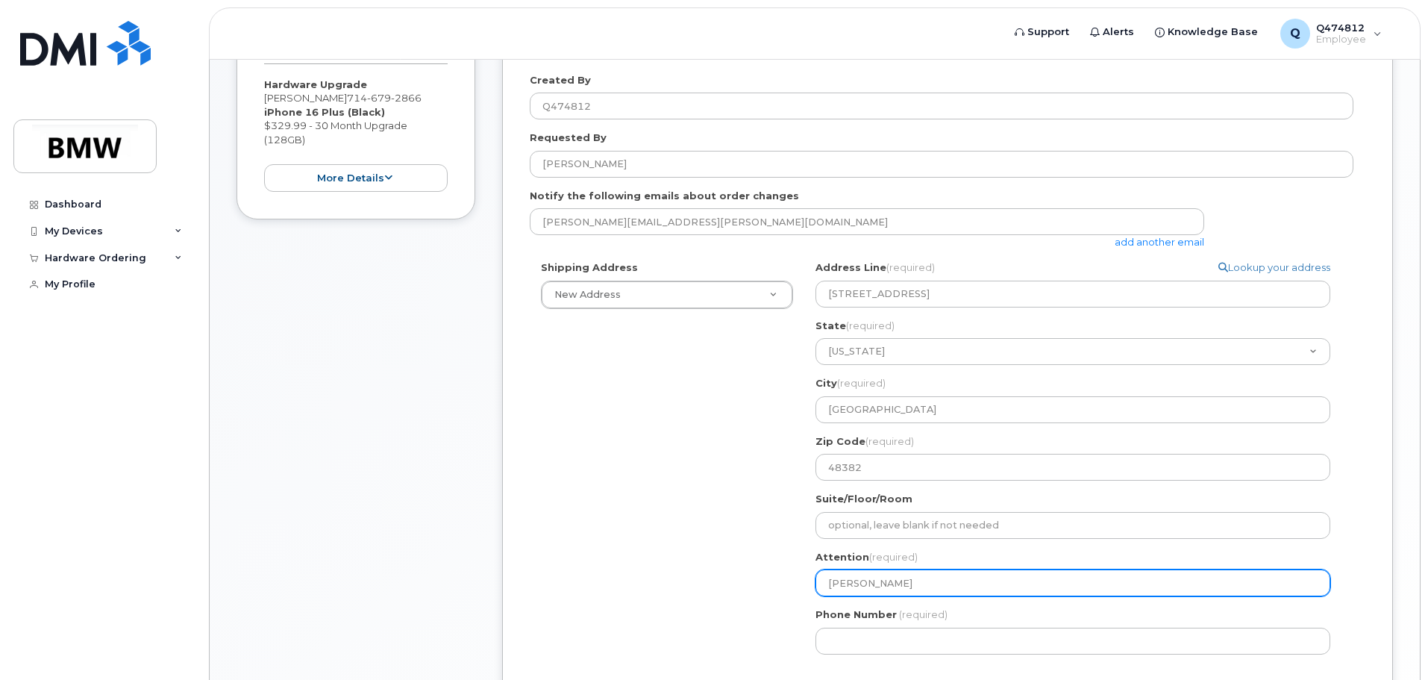
select select
type input "Taylor landw"
select select
type input "Taylor land"
select select
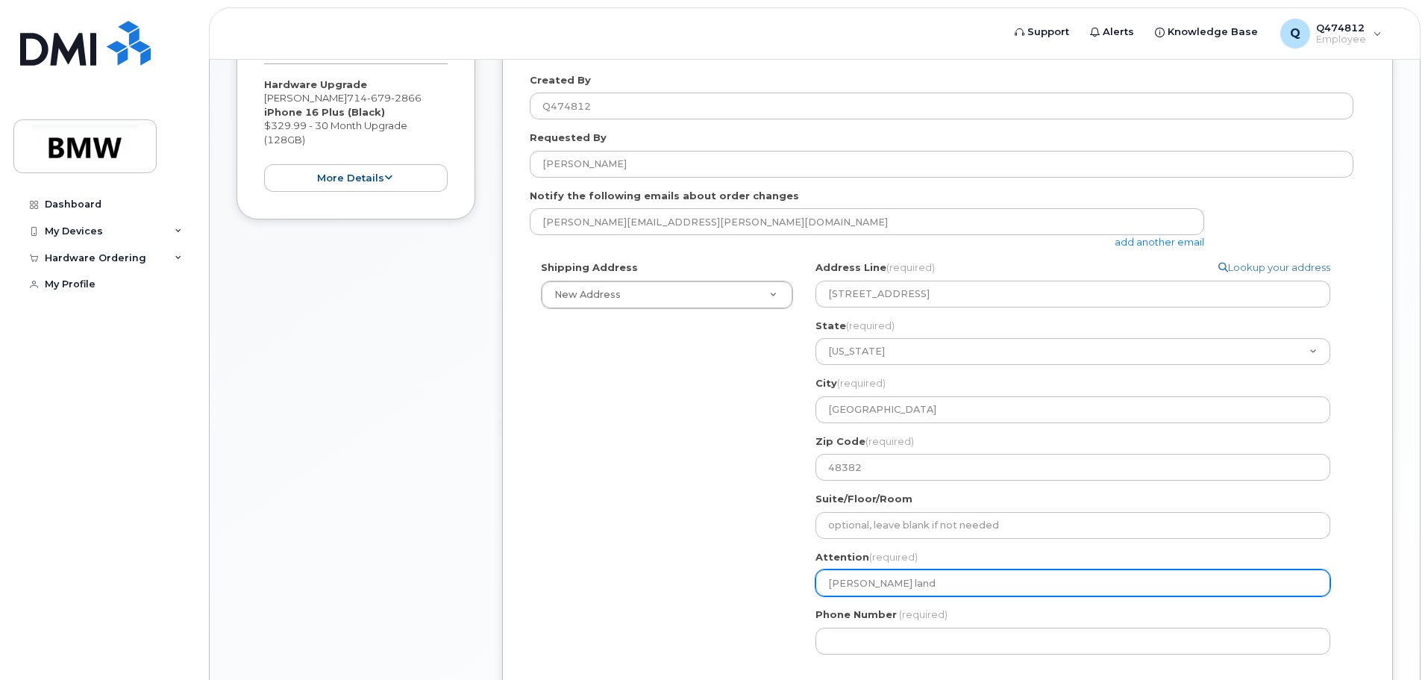
type input "Taylor lan"
select select
type input "Taylor la"
select select
type input "Taylor l"
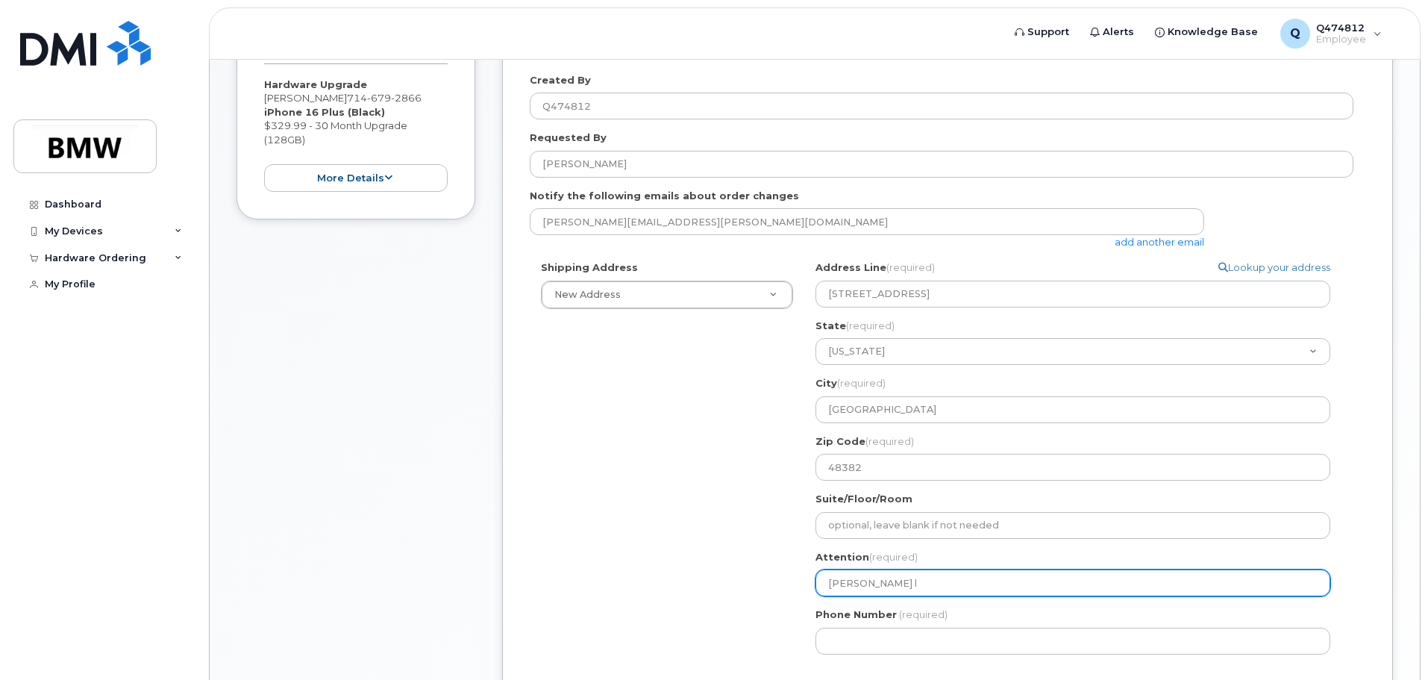
select select
type input "Taylor"
select select
type input "Taylor L"
select select
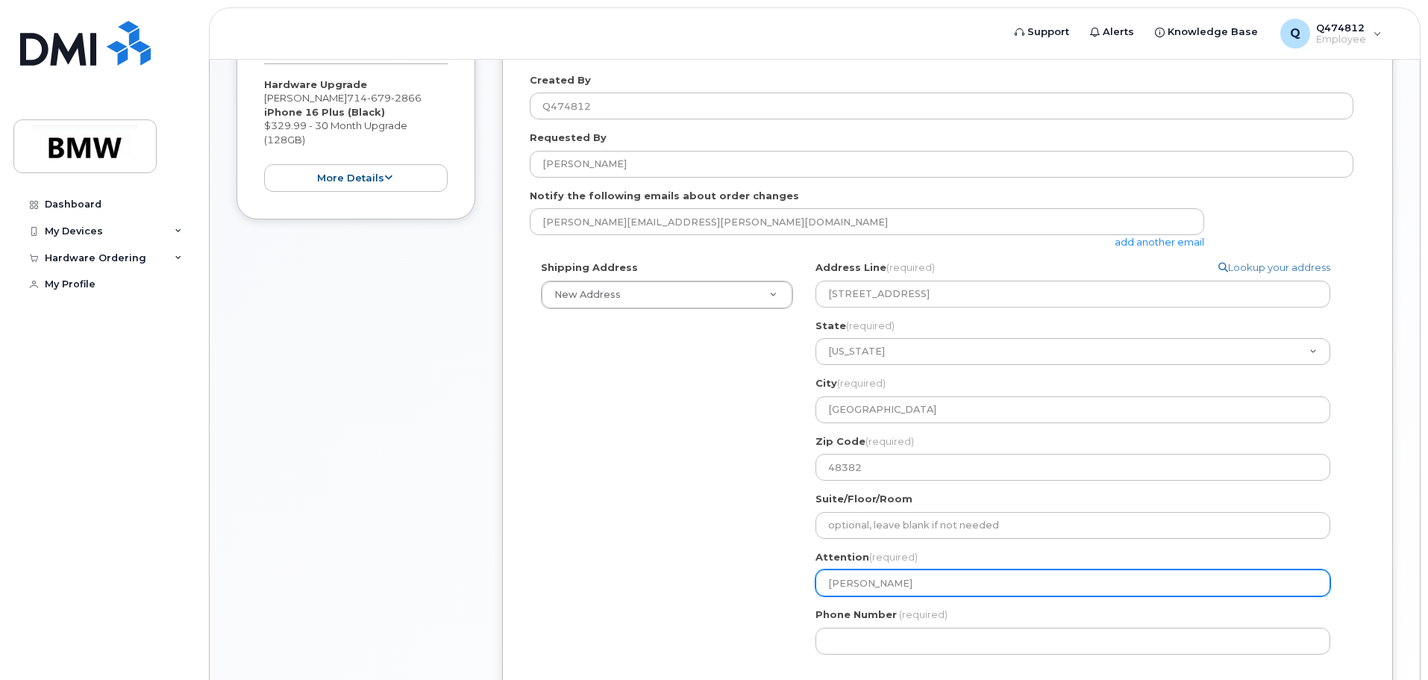
type input "Taylor La"
select select
type input "Taylor Lan"
select select
type input "Taylor Land"
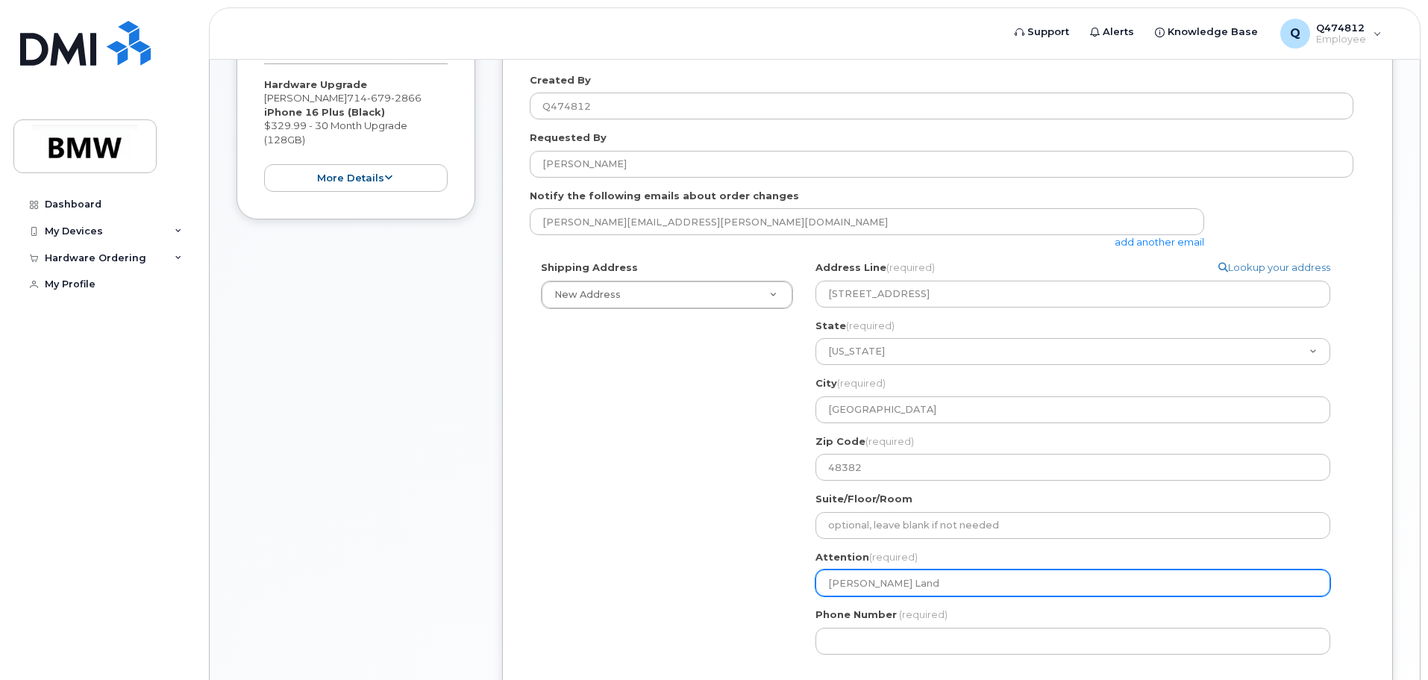
select select
type input "Taylor Landw"
select select
type input "Taylor Landwe"
select select
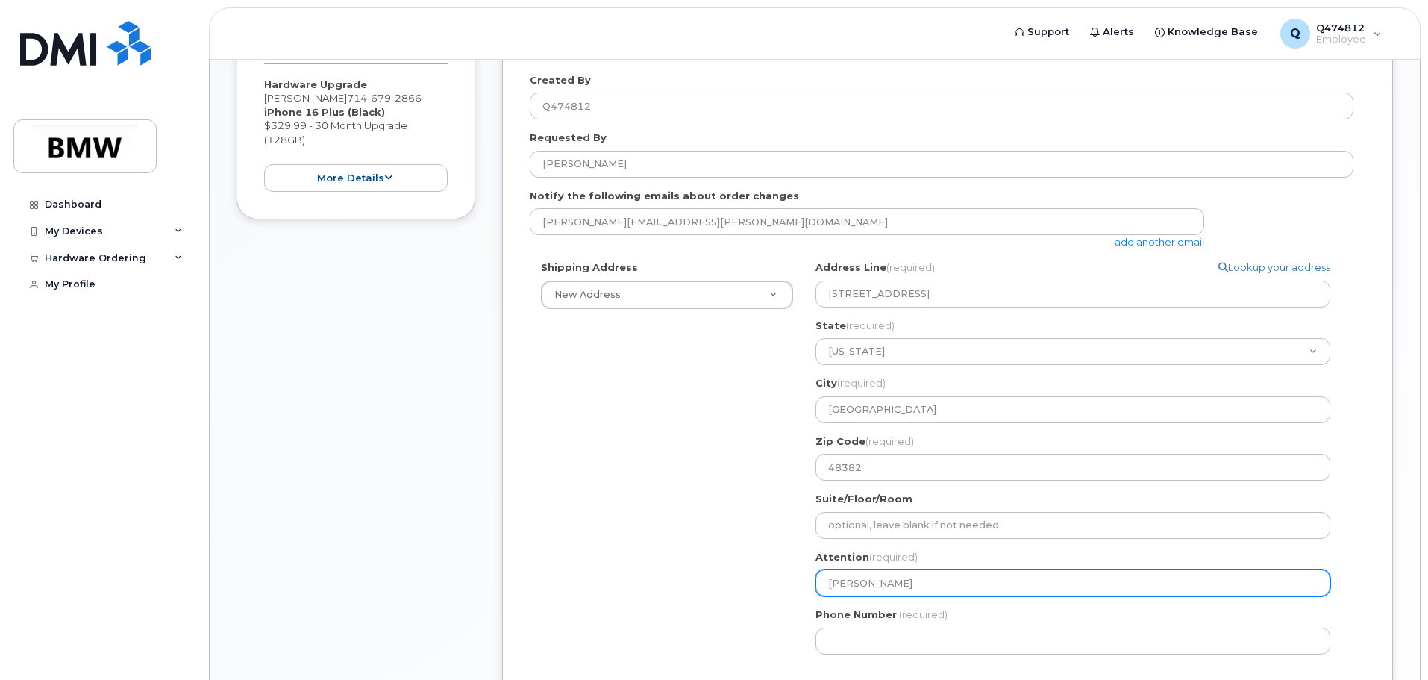
type input "Taylor Landweh"
select select
type input "[PERSON_NAME]"
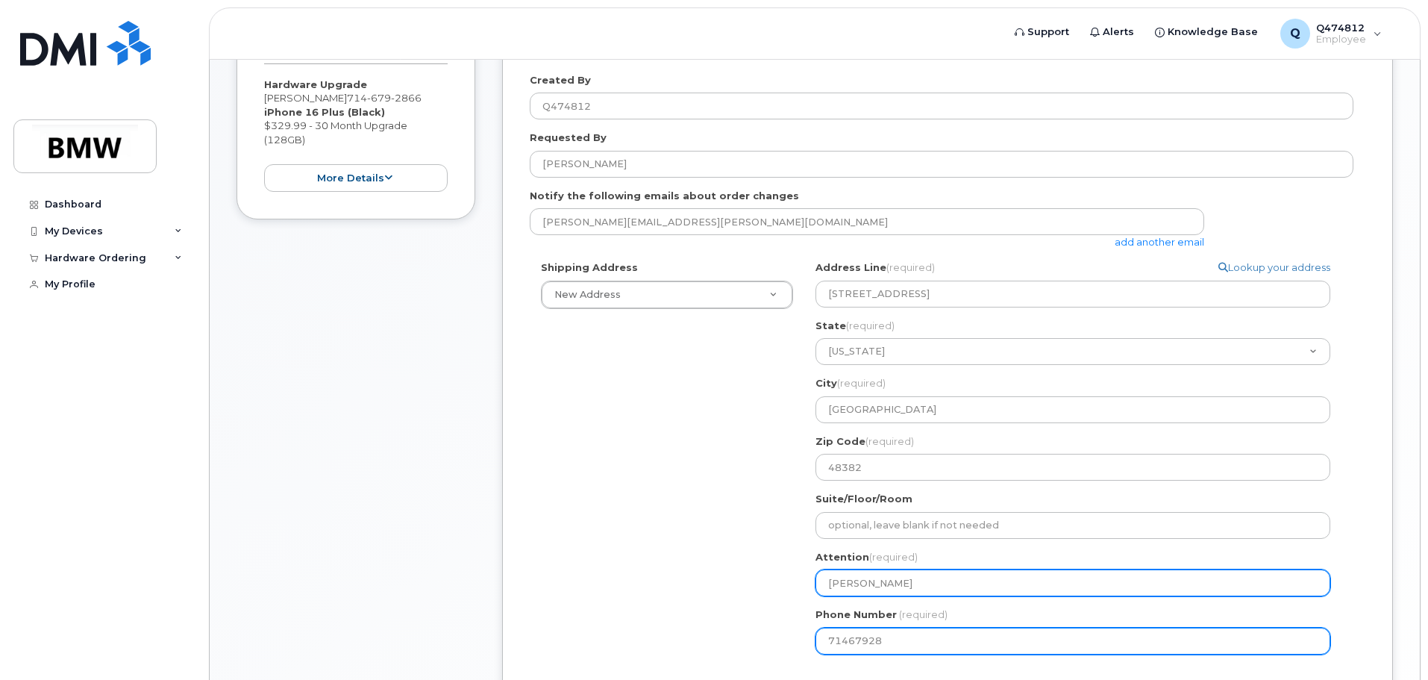
type input "714679286"
select select
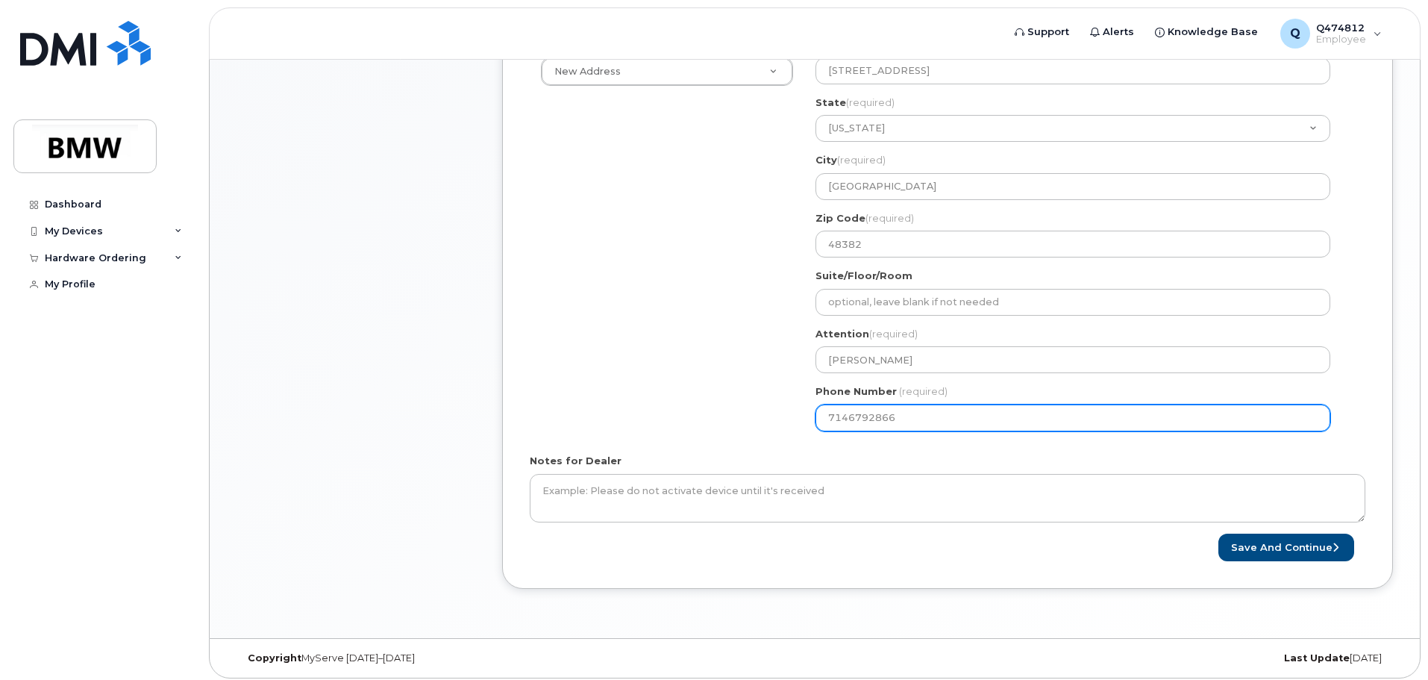
scroll to position [597, 0]
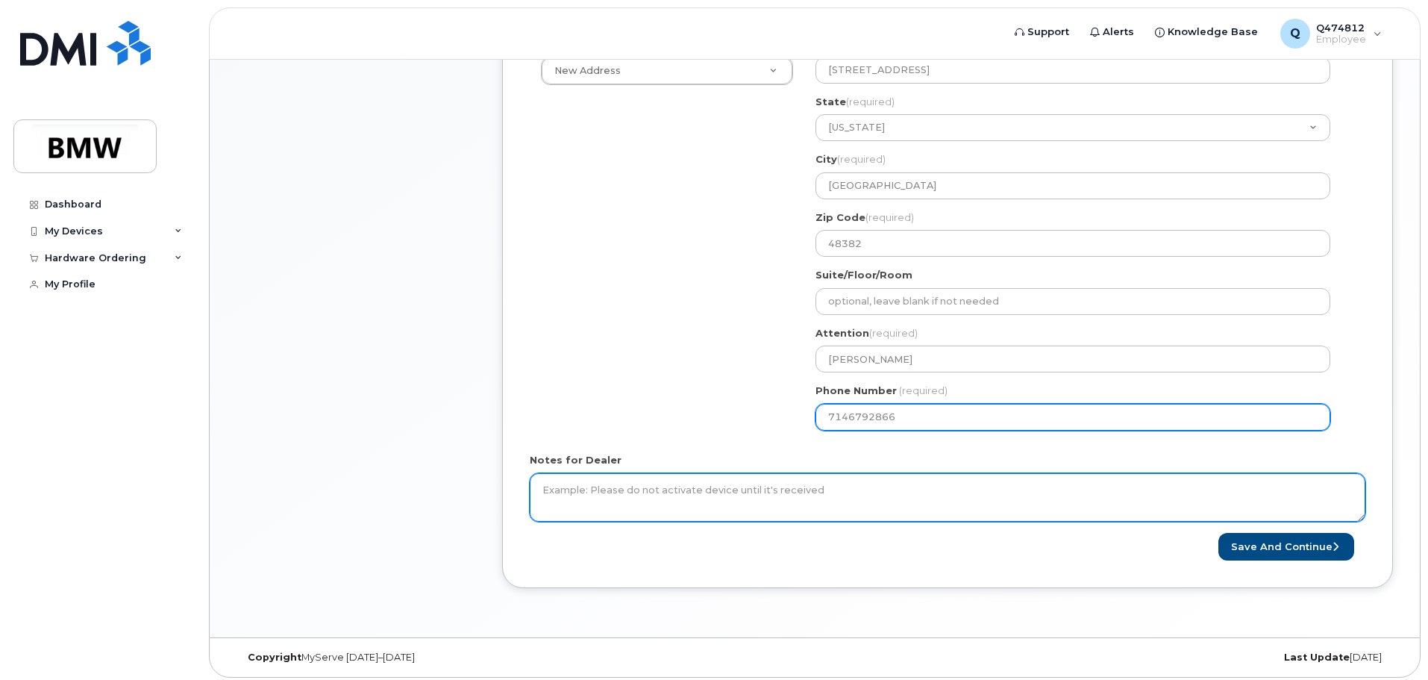
type input "7146792866"
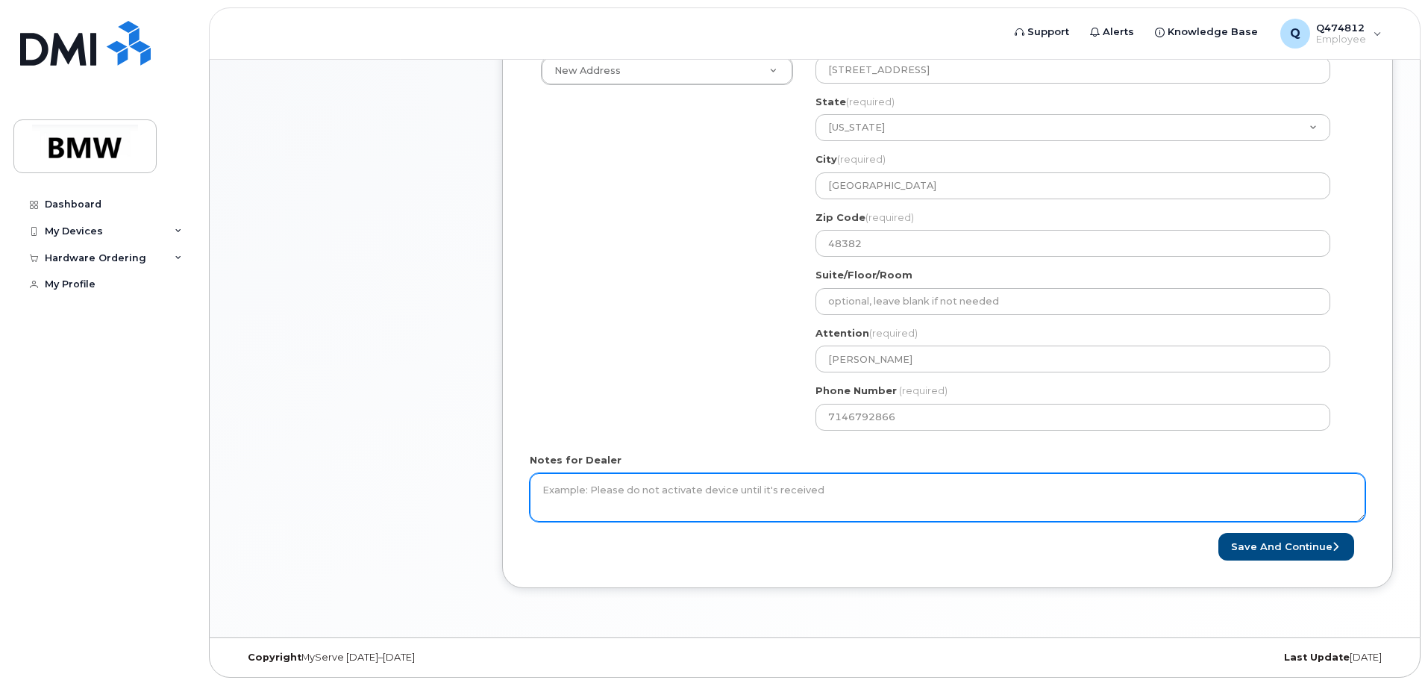
click at [794, 503] on textarea "Notes for Dealer" at bounding box center [947, 497] width 835 height 49
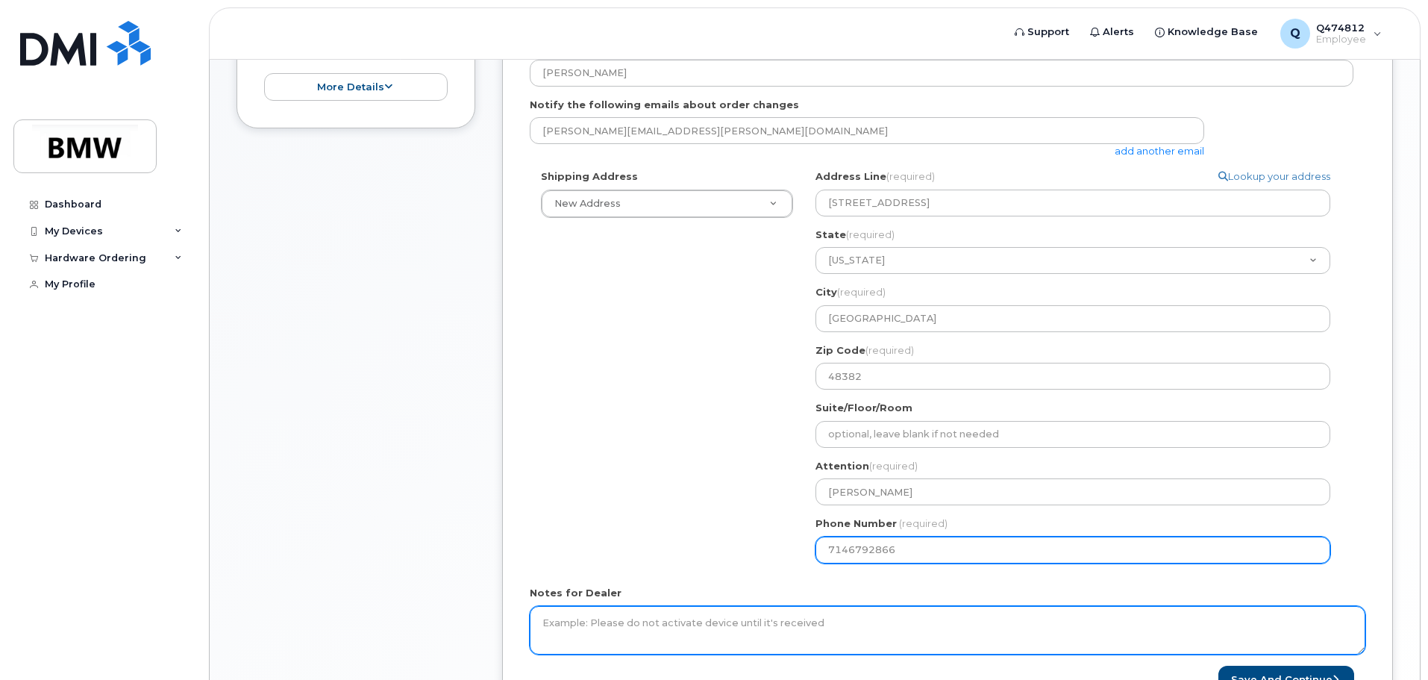
scroll to position [448, 0]
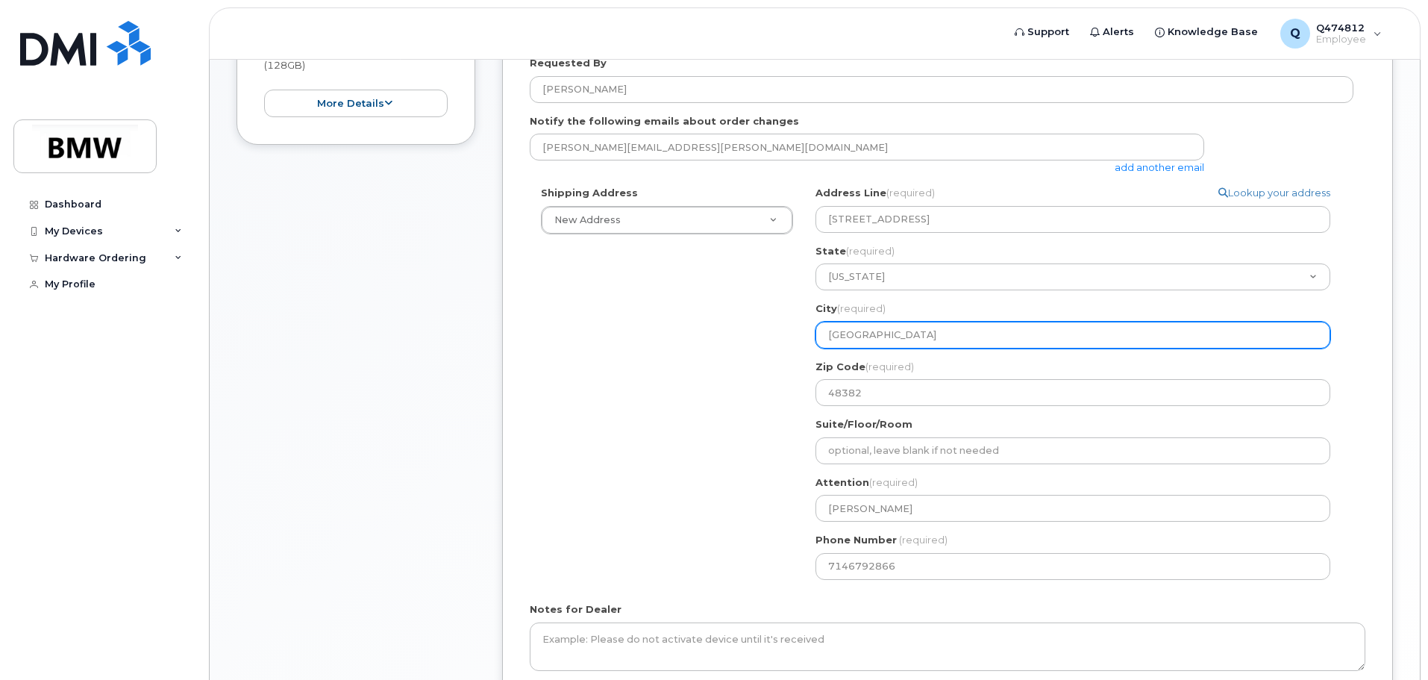
click at [905, 330] on input "Commerce Charter Township" at bounding box center [1072, 334] width 515 height 27
click at [906, 331] on input "Commerce Charter Township" at bounding box center [1072, 334] width 515 height 27
type input "Commerce Twp"
select select
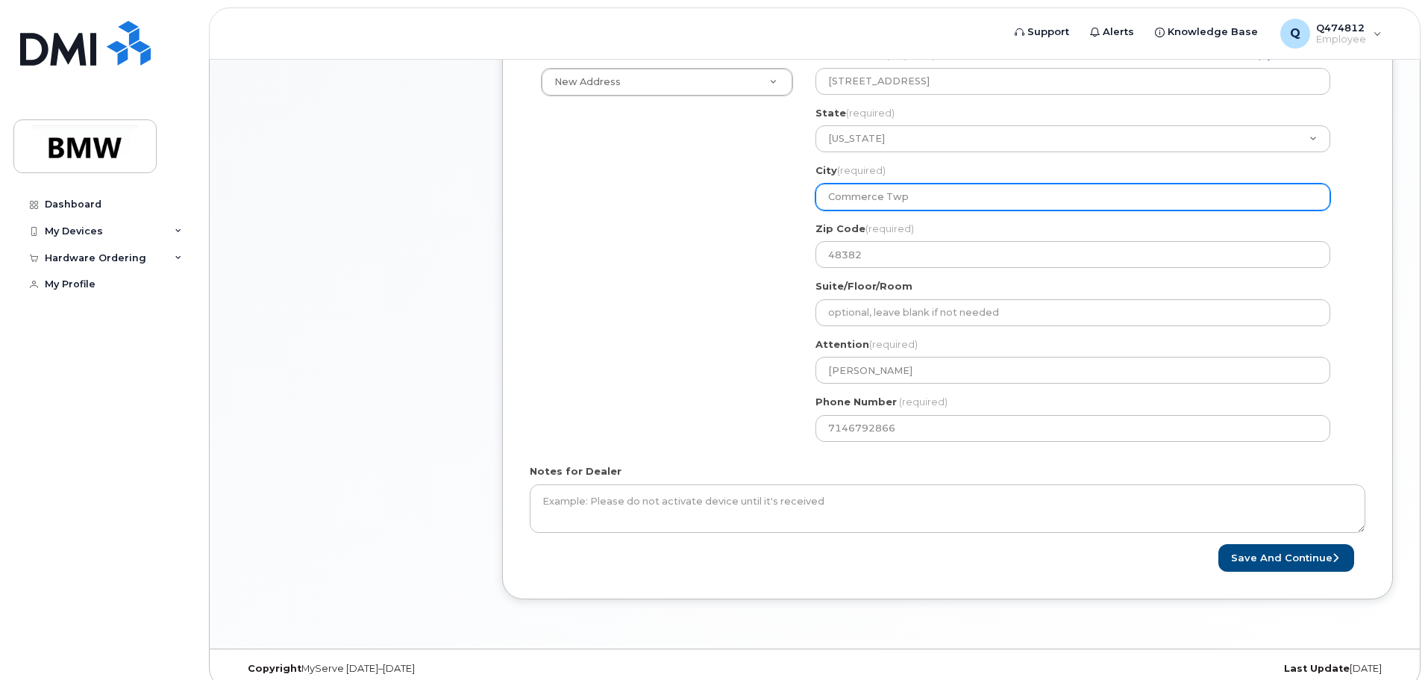
scroll to position [602, 0]
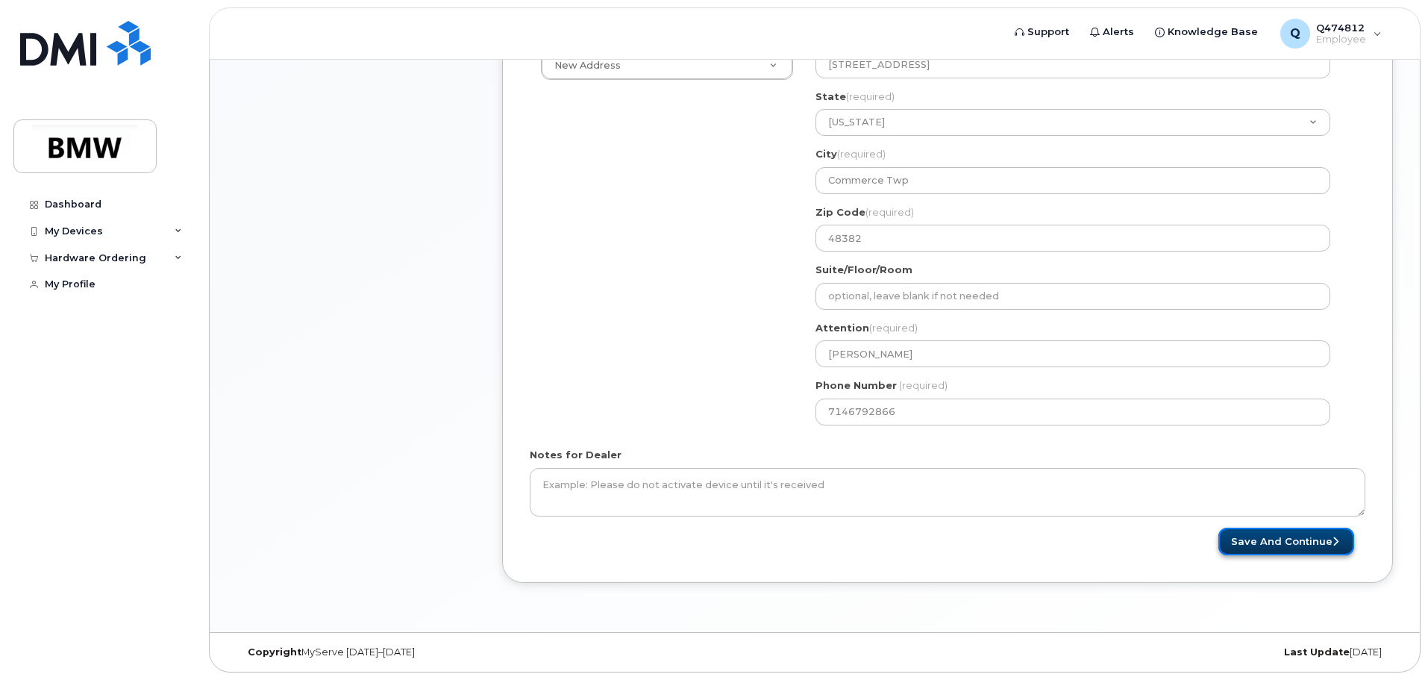
click at [1294, 540] on button "Save and Continue" at bounding box center [1286, 541] width 136 height 28
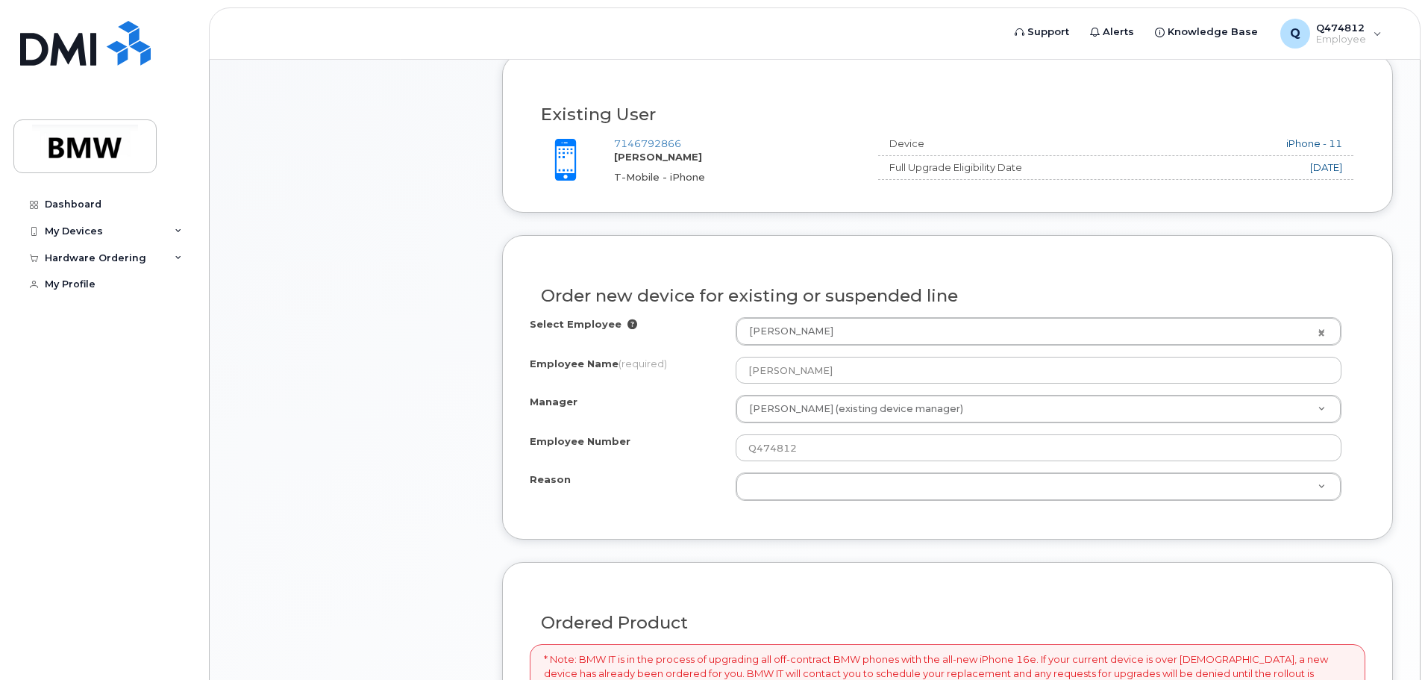
scroll to position [598, 0]
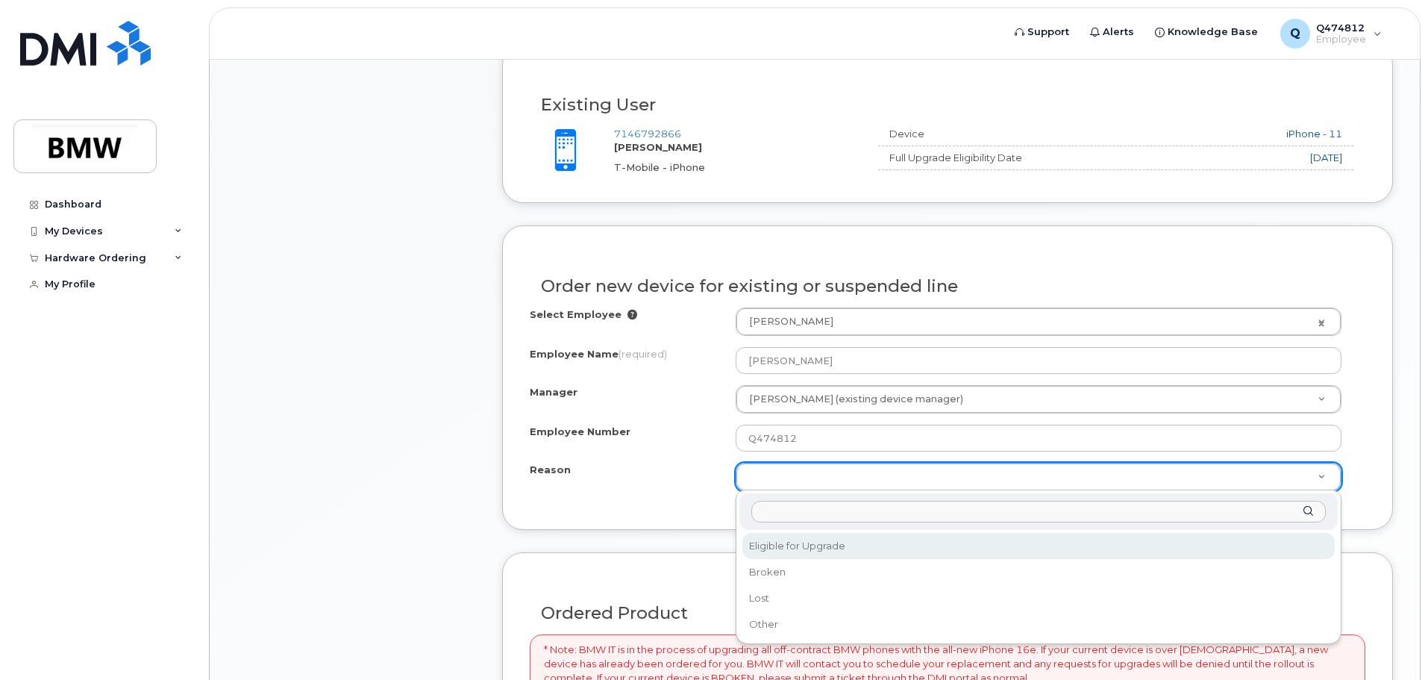
select select "eligible_for_upgrade"
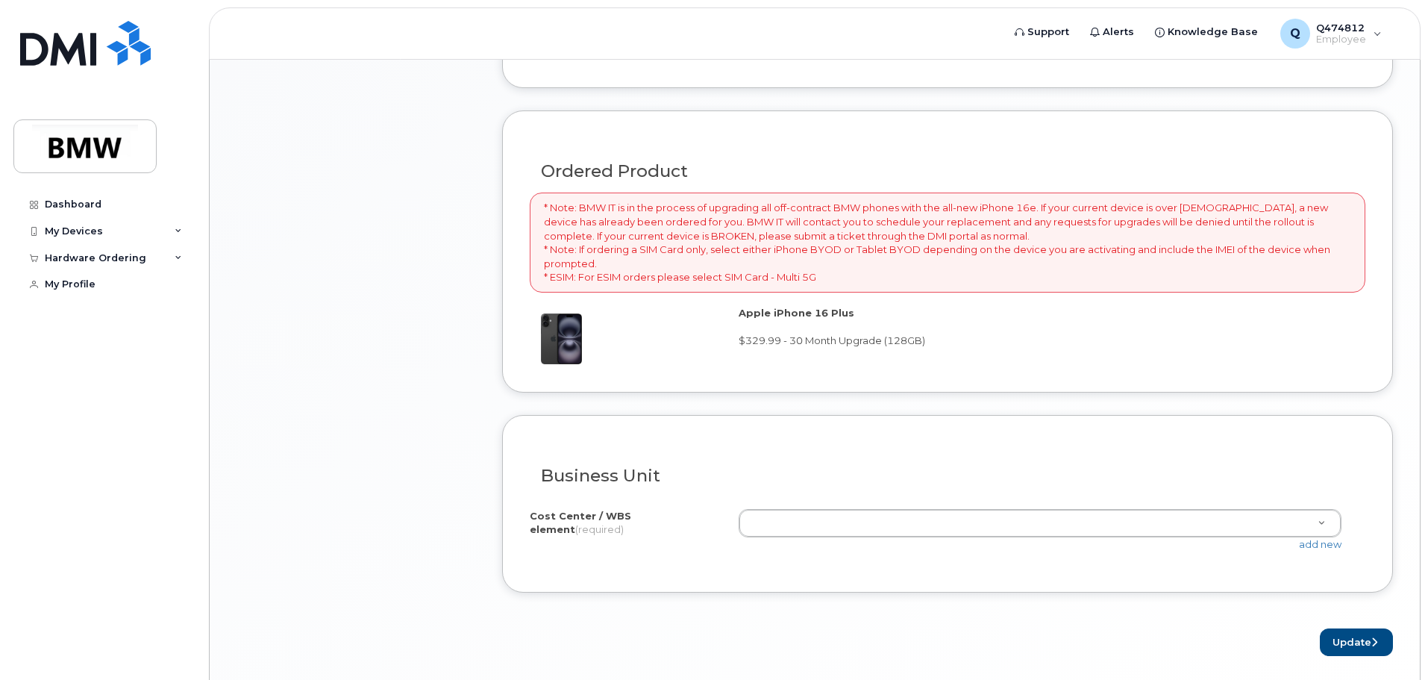
scroll to position [1046, 0]
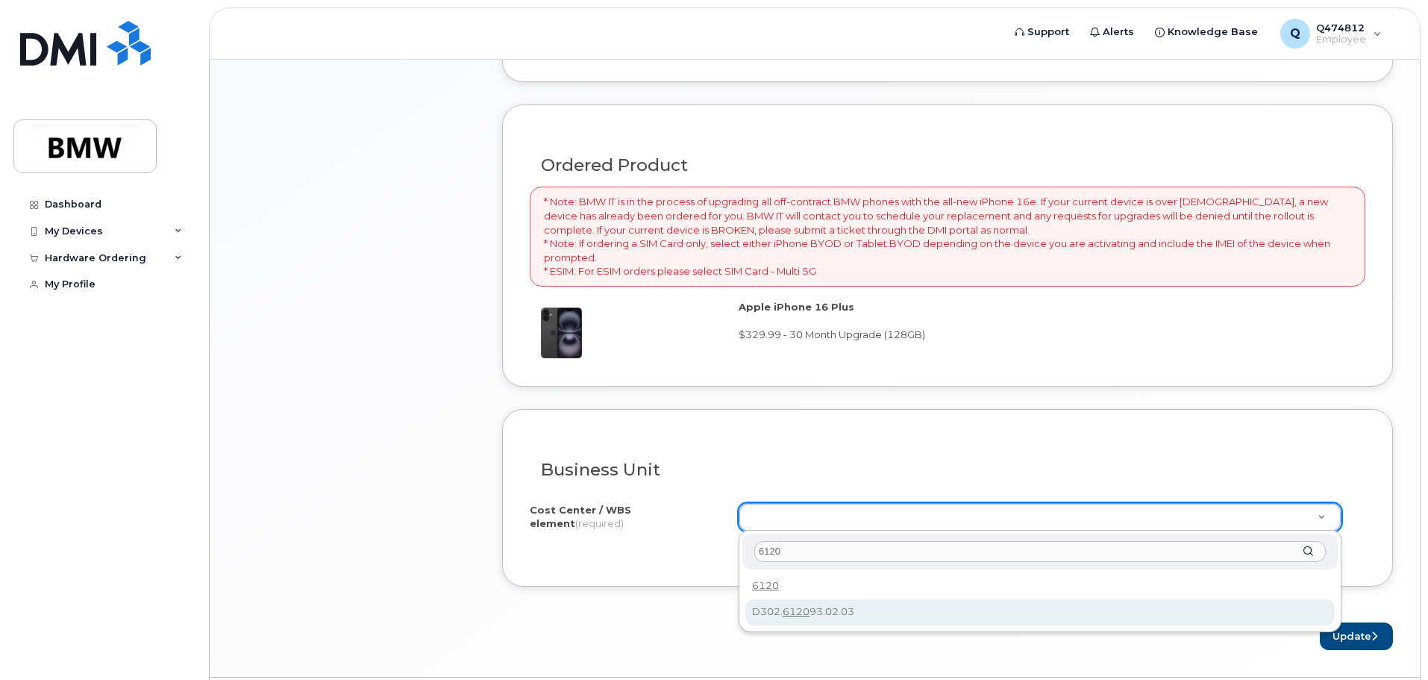
type input "6120"
type input "D302.612093.02.03"
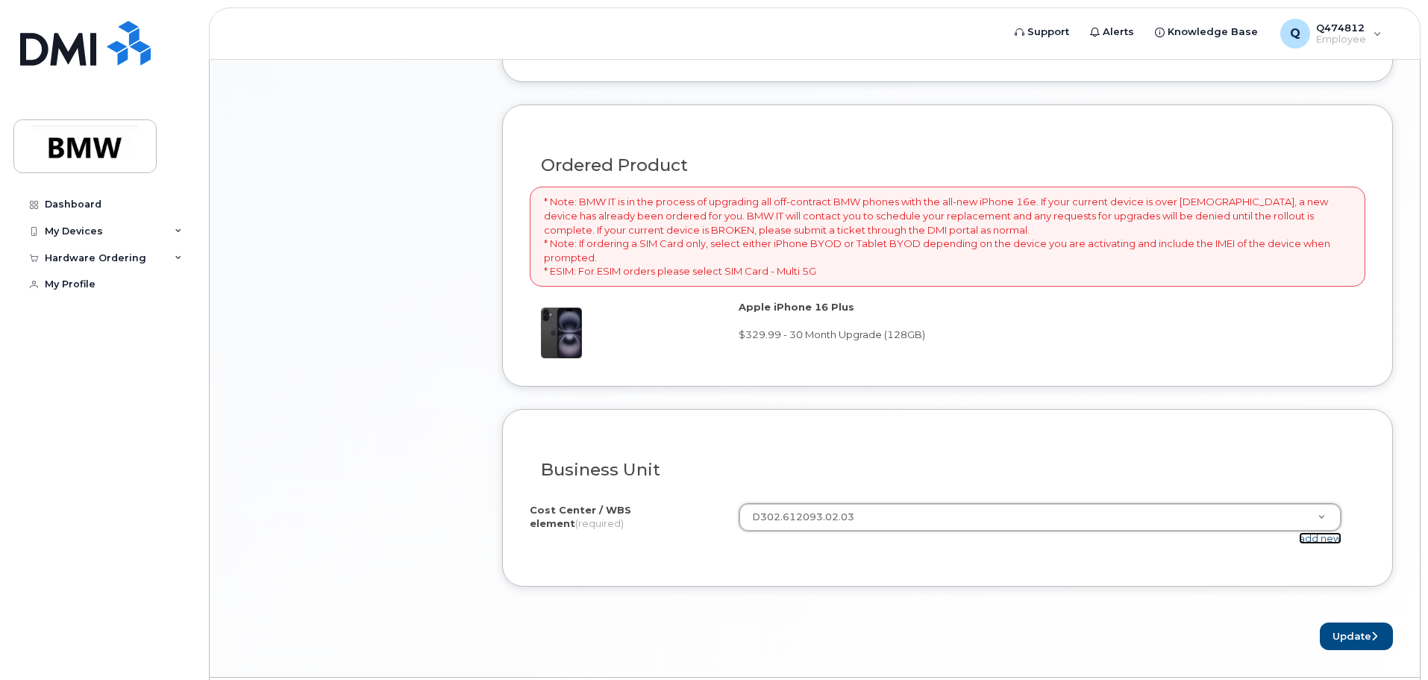
click at [1310, 541] on link "add new" at bounding box center [1320, 538] width 43 height 12
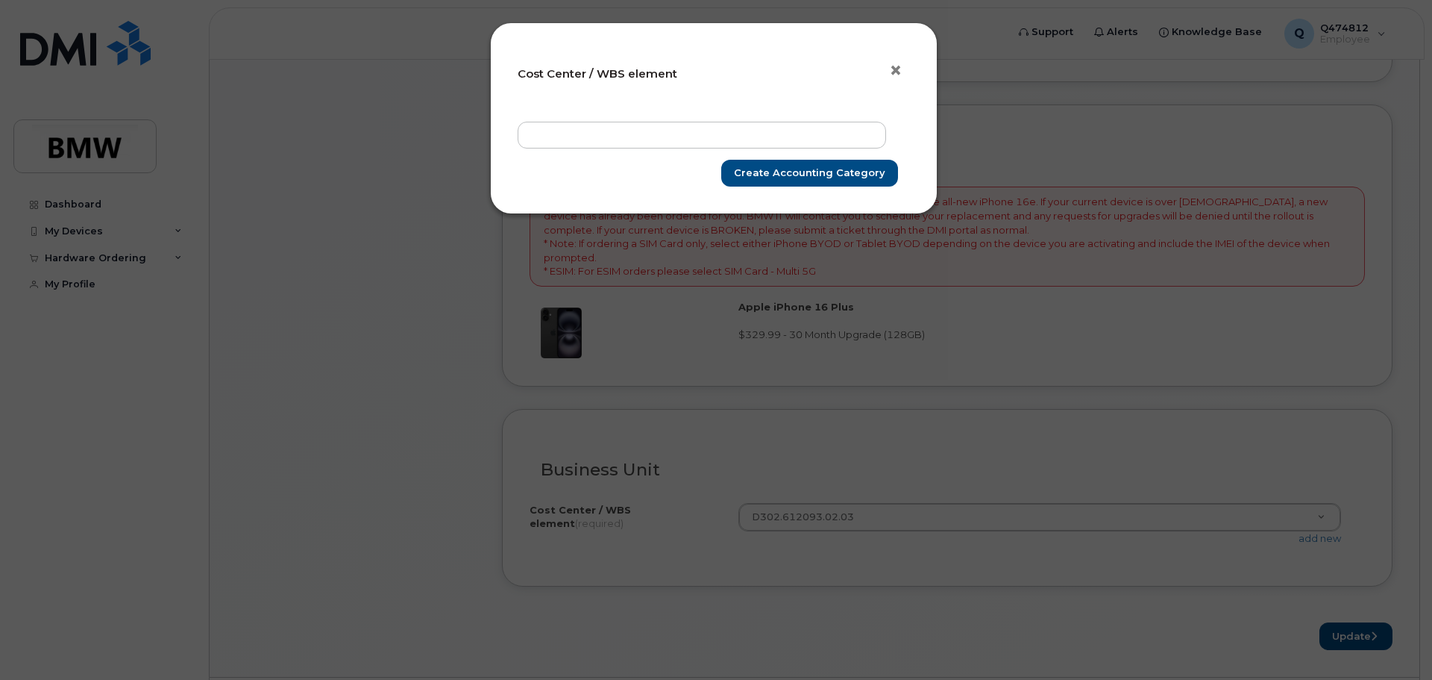
click at [897, 69] on span "×" at bounding box center [895, 71] width 13 height 28
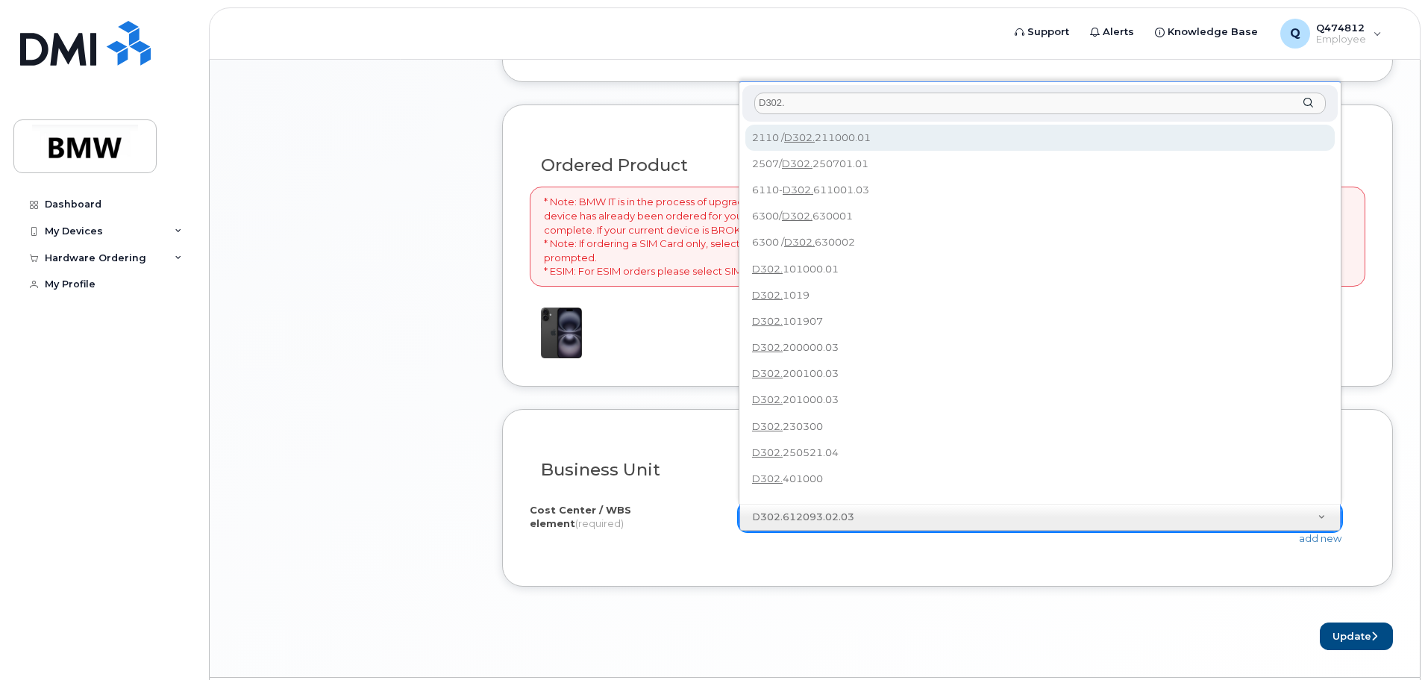
type input "D302."
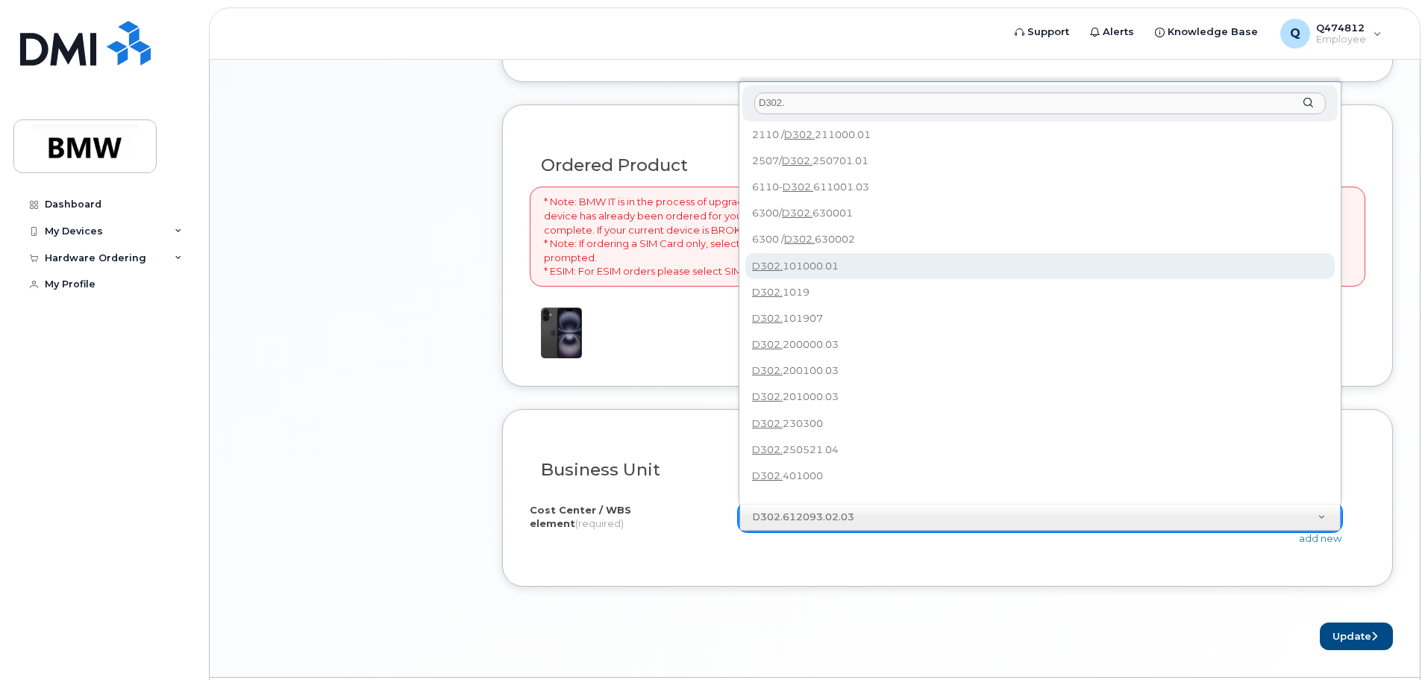
scroll to position [0, 0]
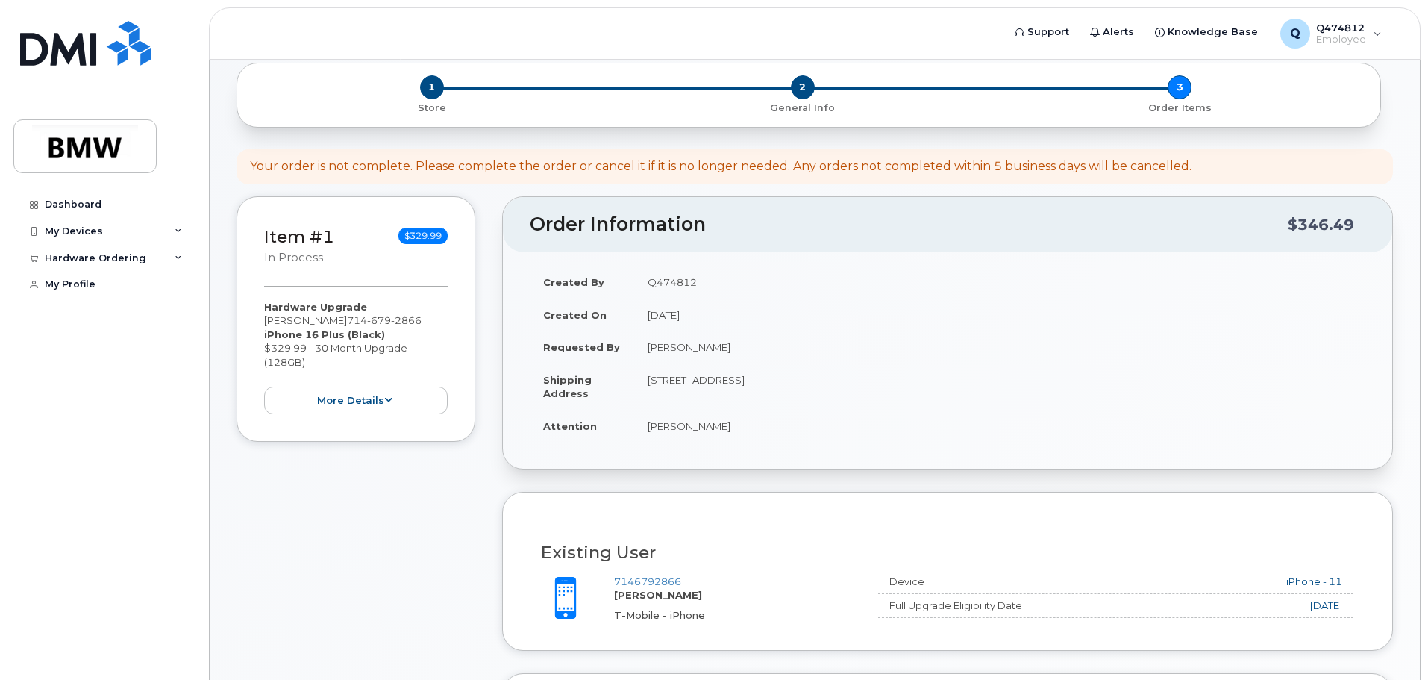
scroll to position [524, 0]
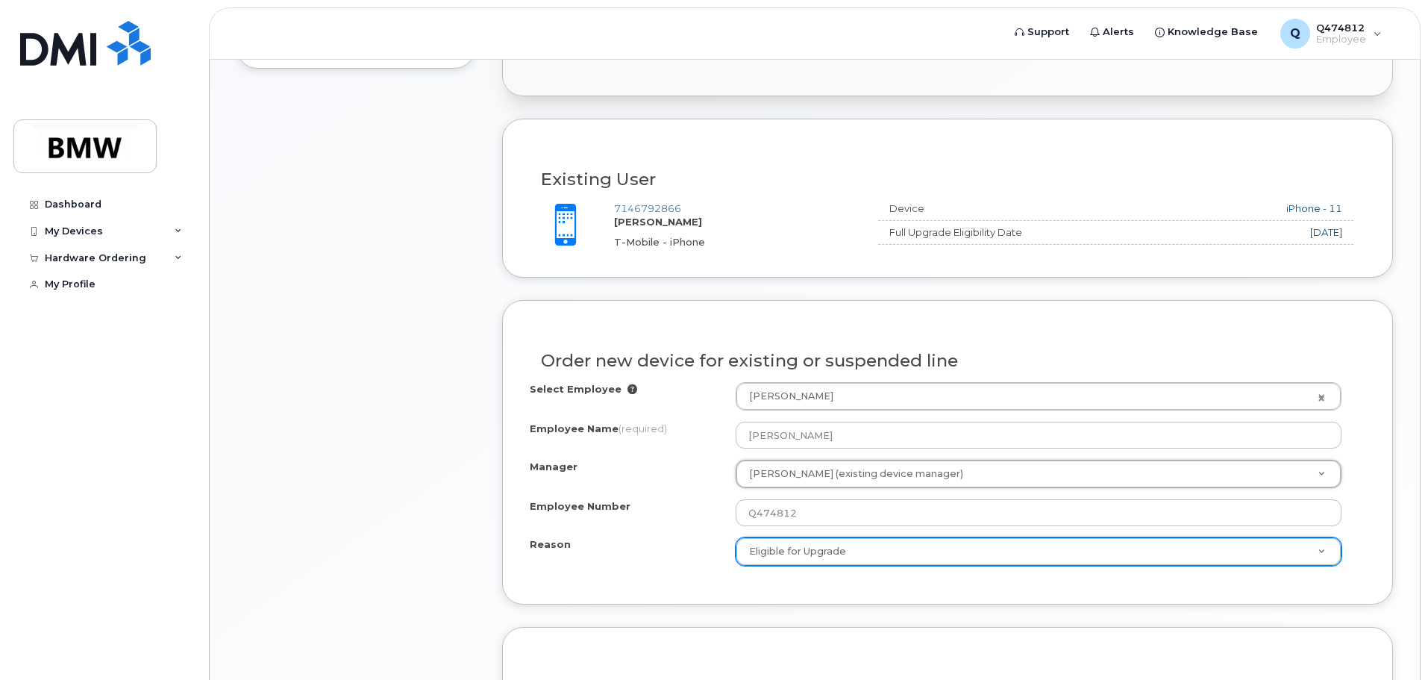
click at [1393, 479] on div "Order No.302223 (in process) Cancel Order × Share This Order If you want to all…" at bounding box center [815, 406] width 1210 height 1587
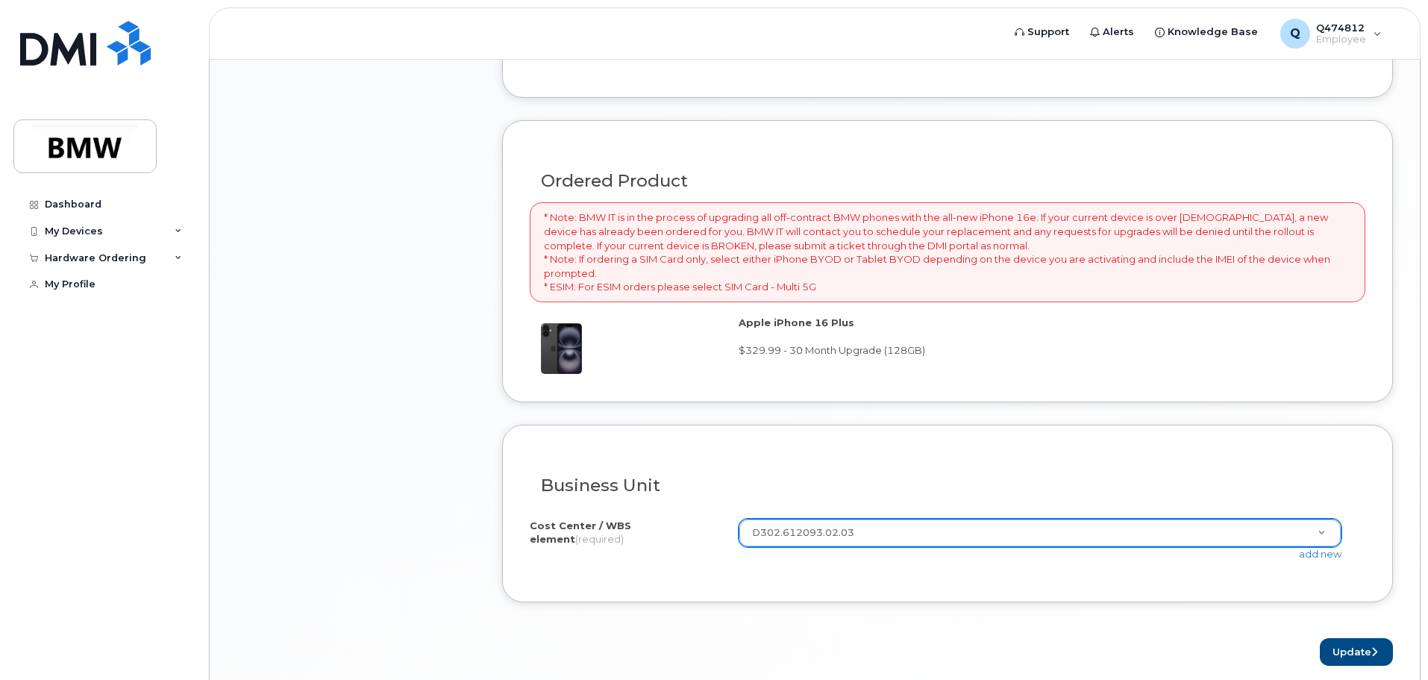
scroll to position [1091, 0]
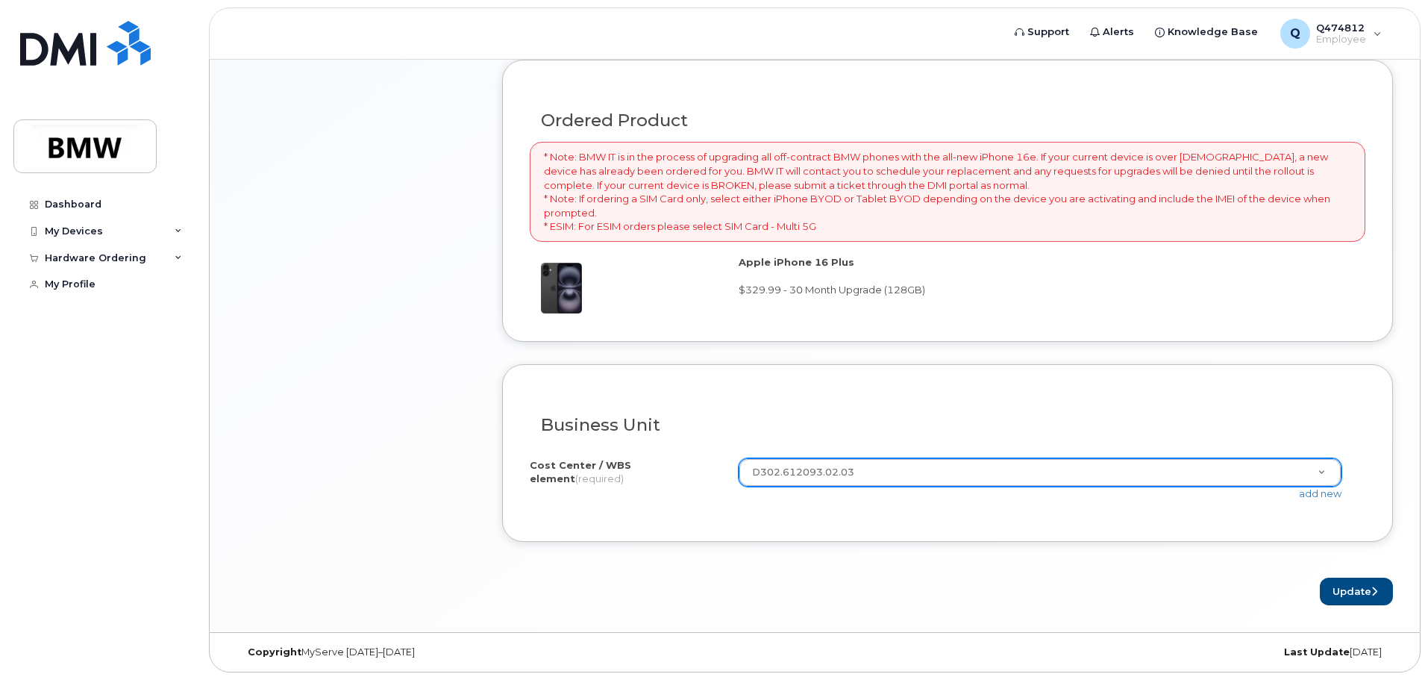
click at [1168, 633] on div "Copyright MyServe 2011–2025 Last Update 12 days ago" at bounding box center [815, 652] width 1210 height 39
click at [1343, 593] on button "Update" at bounding box center [1356, 591] width 73 height 28
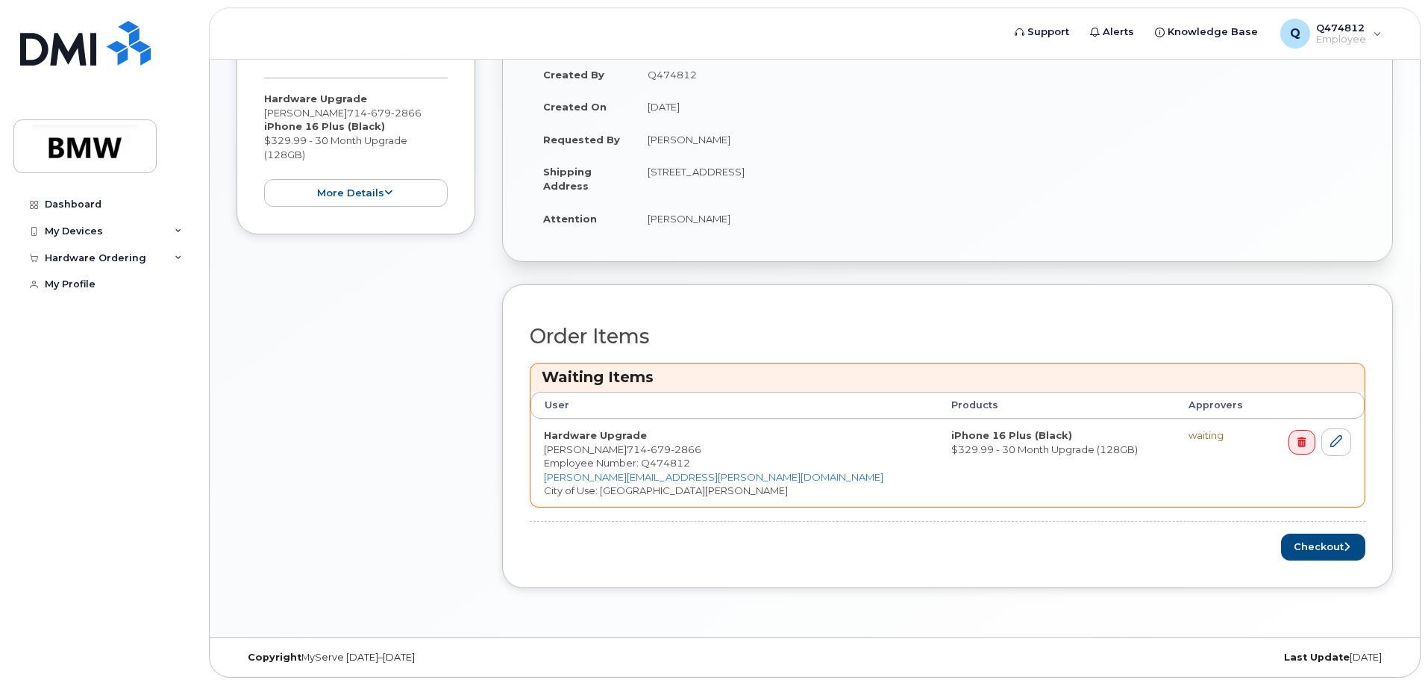
scroll to position [427, 0]
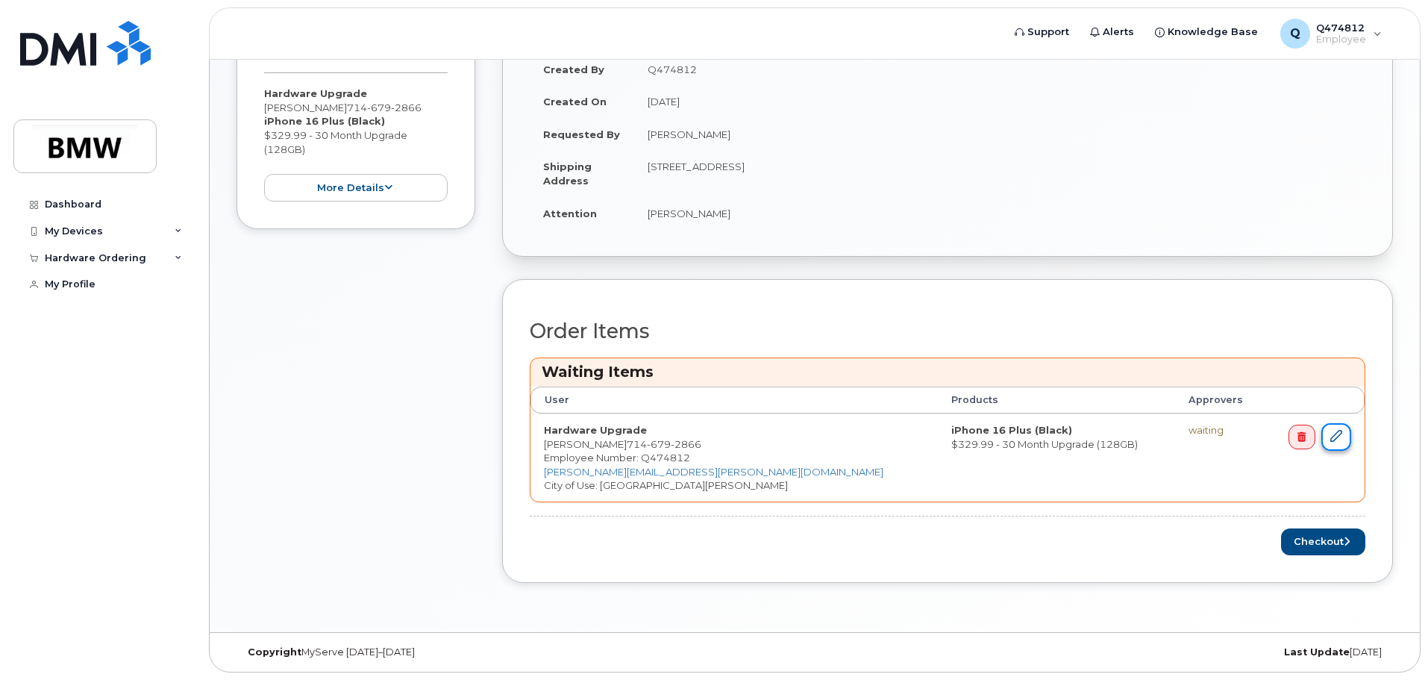
click at [1333, 441] on icon at bounding box center [1336, 436] width 12 height 12
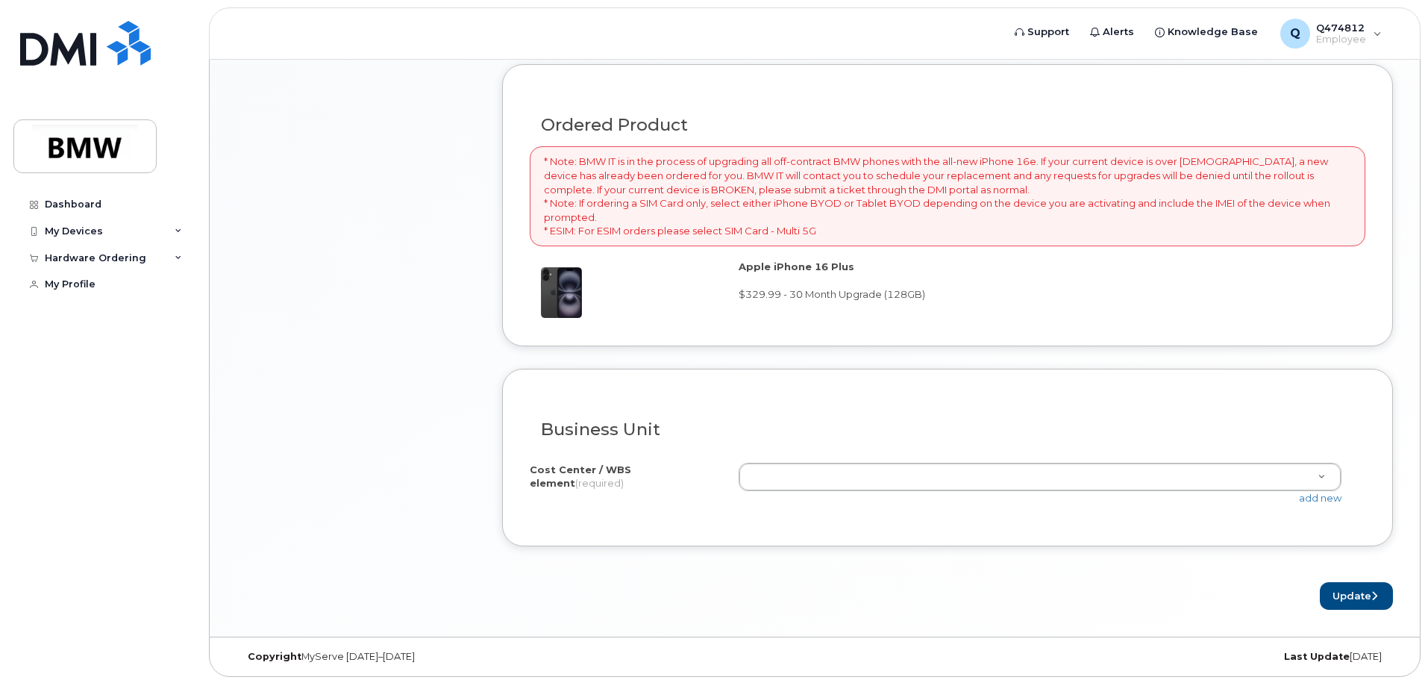
scroll to position [1091, 0]
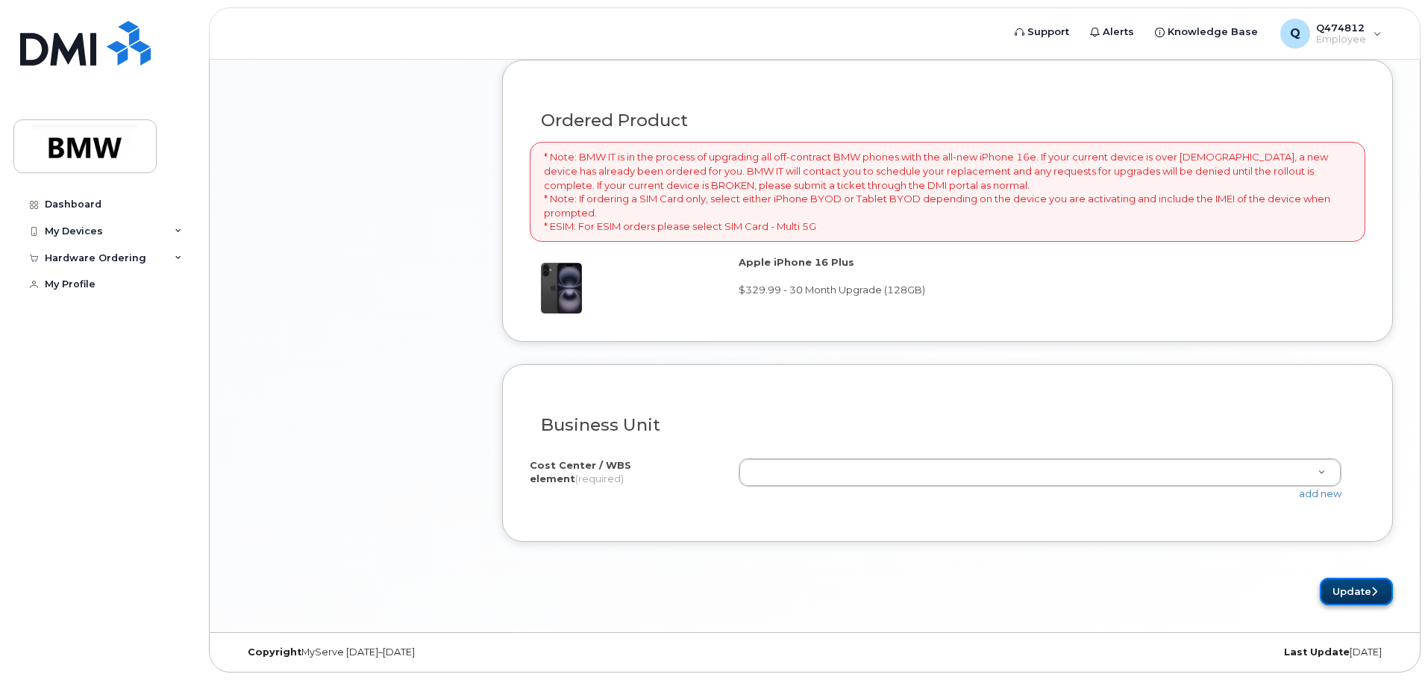
click at [1351, 596] on button "Update" at bounding box center [1356, 591] width 73 height 28
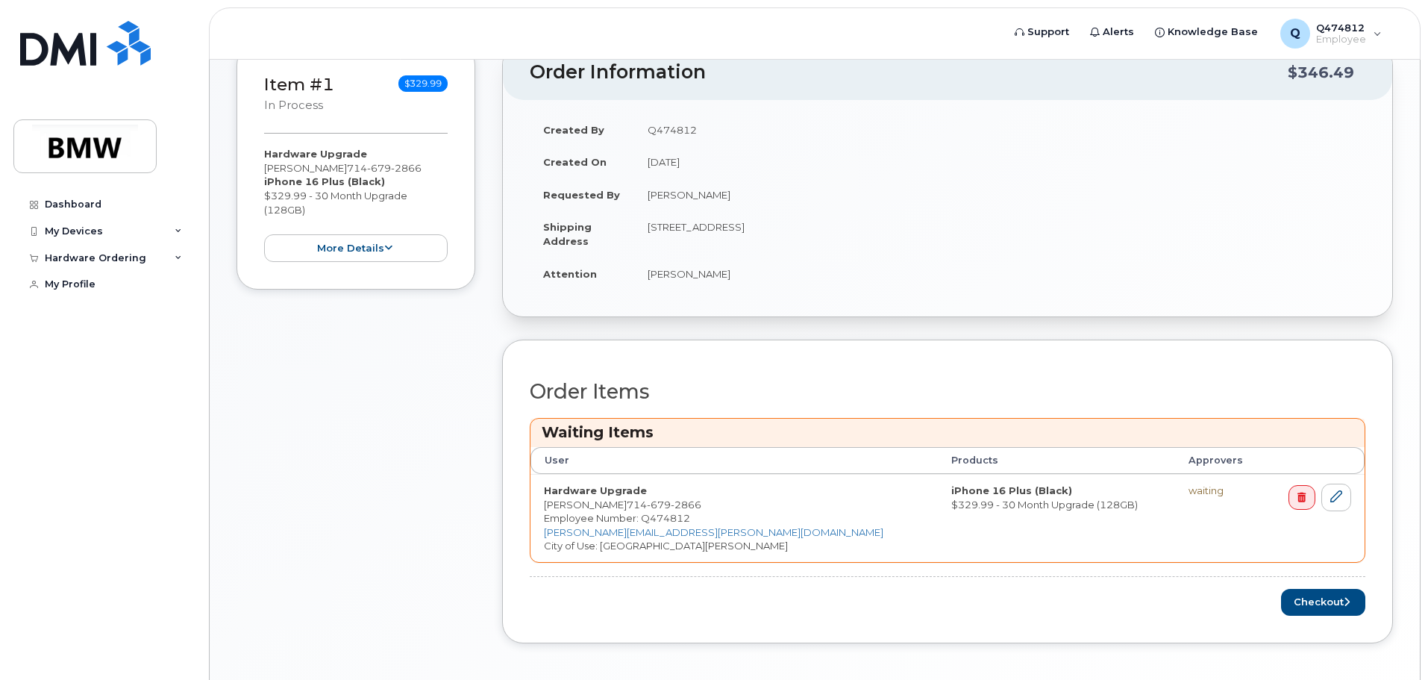
scroll to position [427, 0]
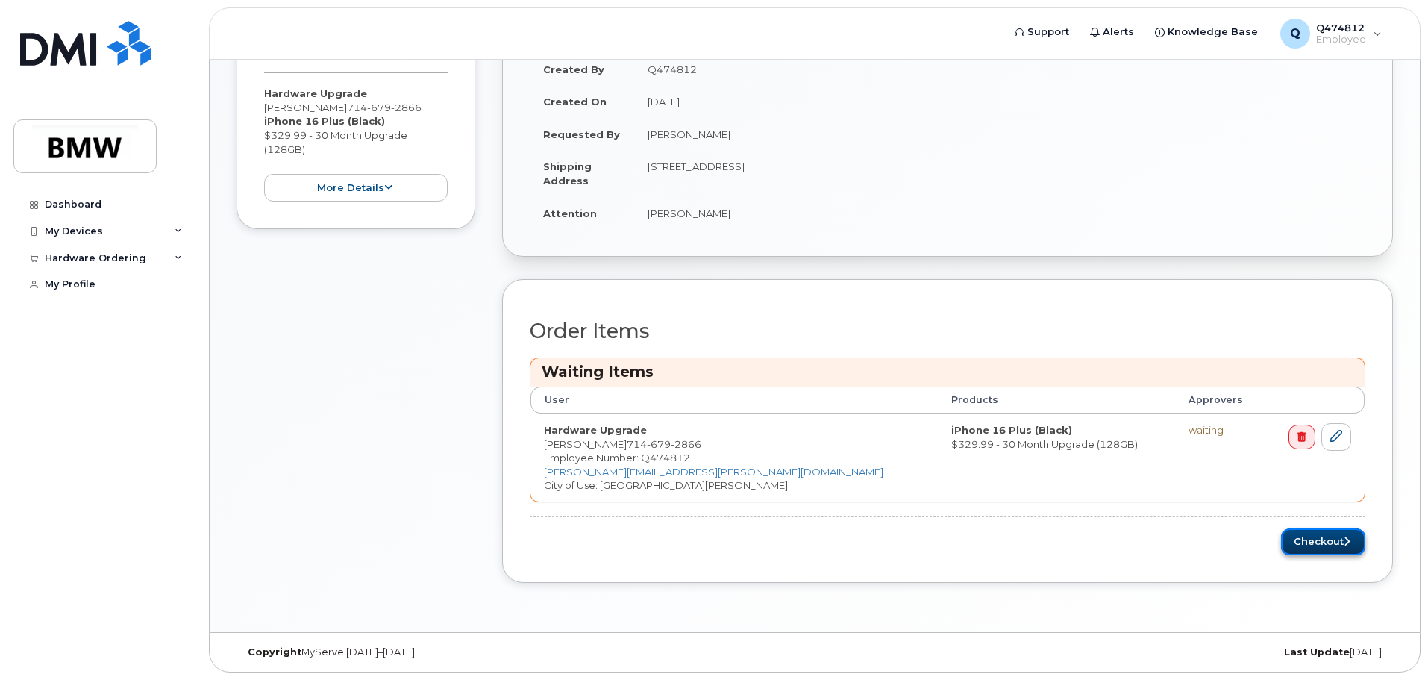
click at [1313, 545] on button "Checkout" at bounding box center [1323, 542] width 84 height 28
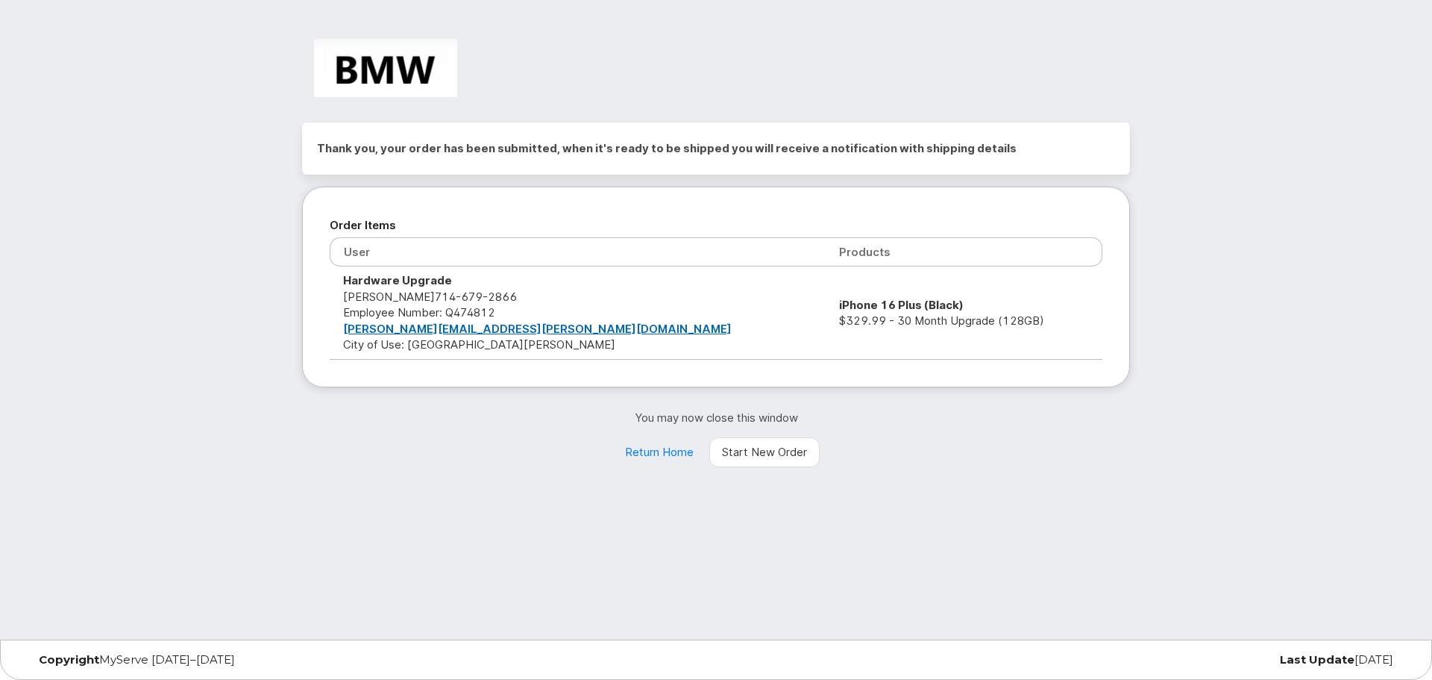
click at [1163, 192] on div "Thank you, your order has been submitted, when it's ready to be shipped you wil…" at bounding box center [716, 319] width 1432 height 639
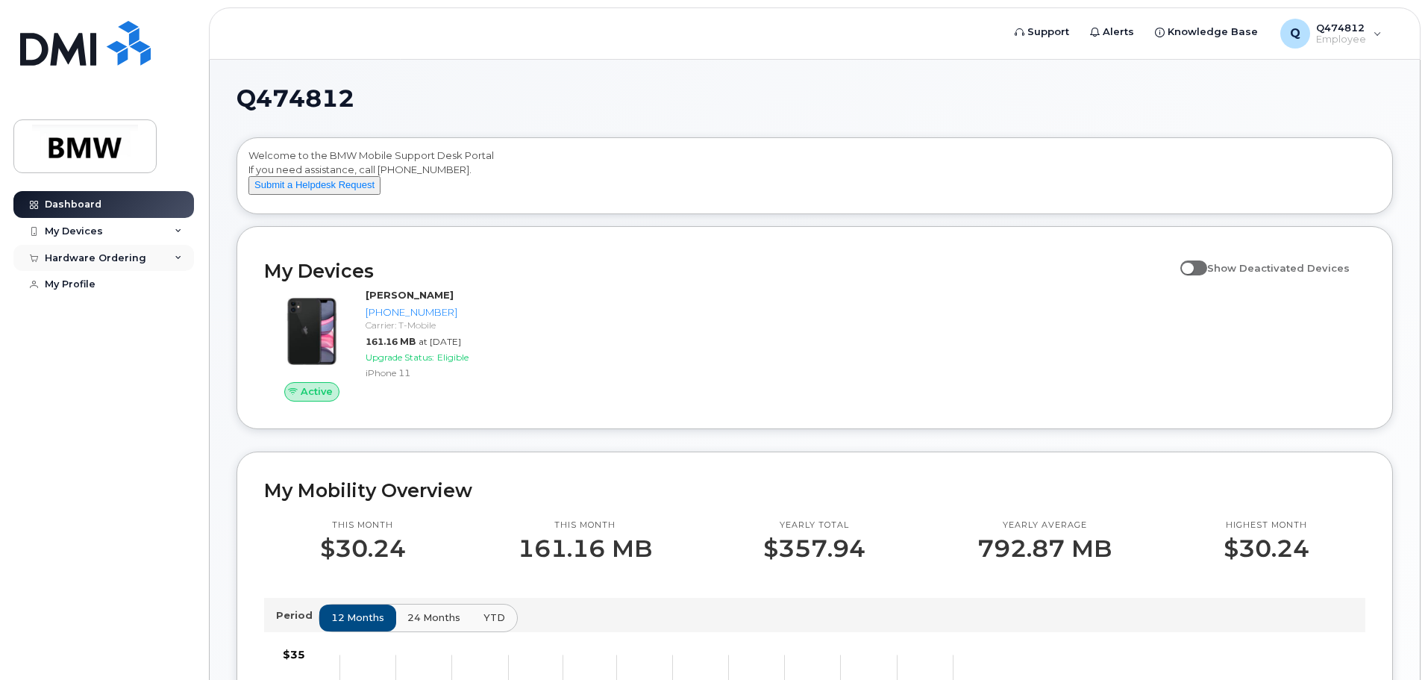
click at [119, 260] on div "Hardware Ordering" at bounding box center [95, 258] width 101 height 12
click at [109, 311] on link "New Order" at bounding box center [117, 313] width 154 height 28
click at [81, 311] on div "New Order" at bounding box center [79, 313] width 57 height 13
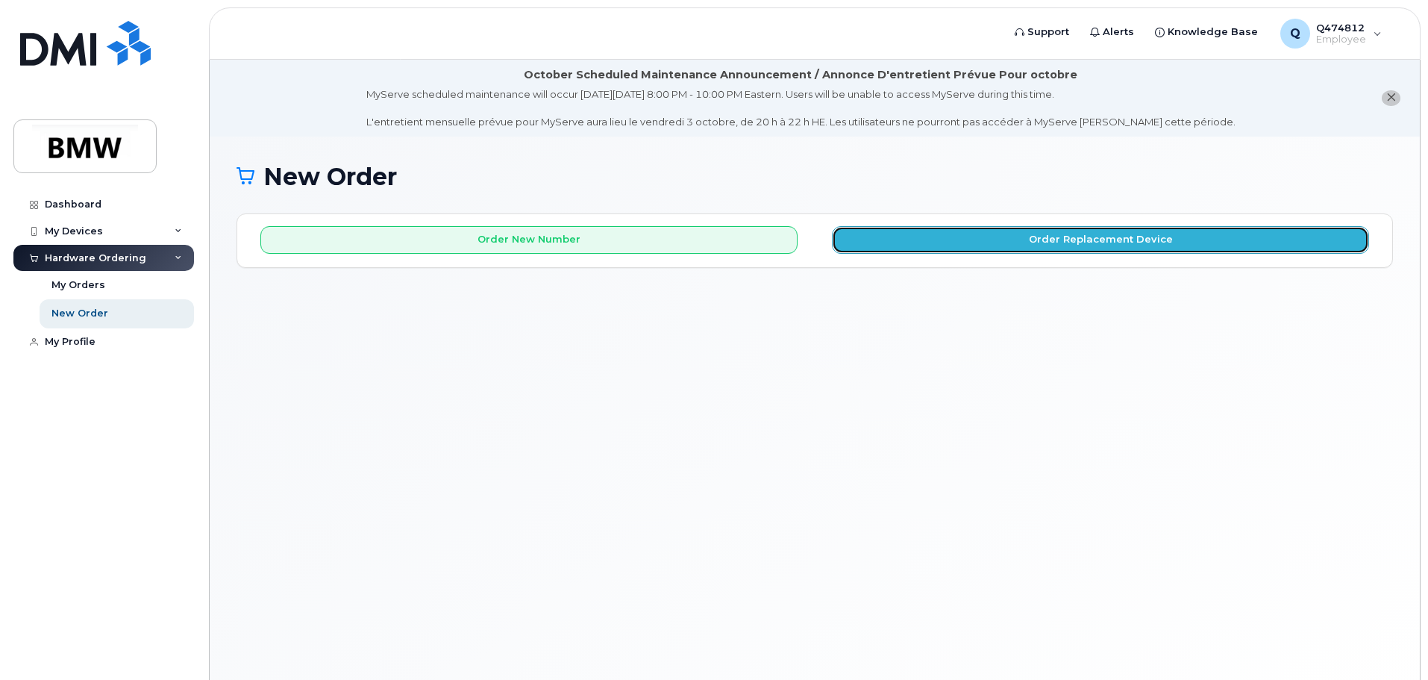
click at [958, 244] on button "Order Replacement Device" at bounding box center [1100, 240] width 537 height 28
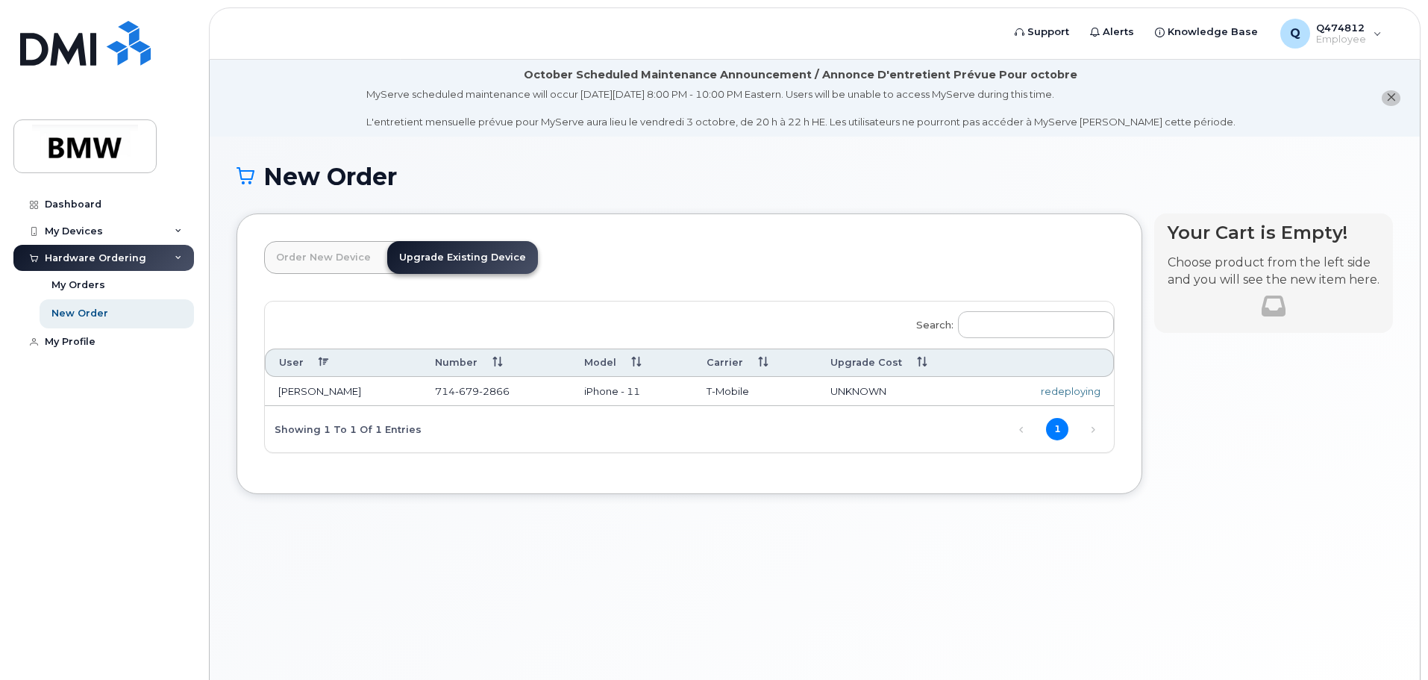
click at [683, 586] on div "New Order × Share This Order If you want to allow others to create or edit orde…" at bounding box center [815, 427] width 1210 height 580
